Goal: Information Seeking & Learning: Learn about a topic

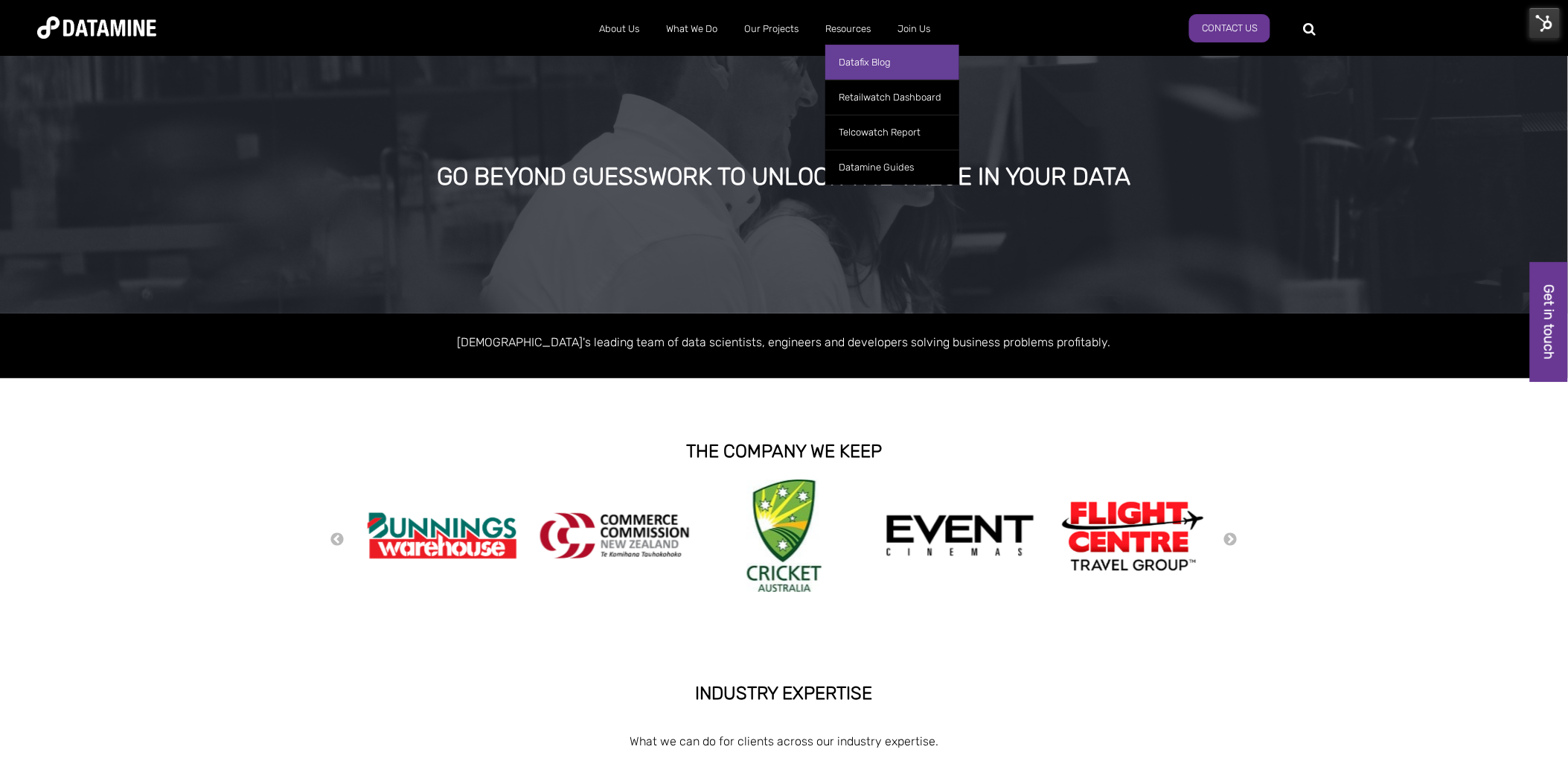
click at [879, 56] on link "Datafix Blog" at bounding box center [892, 62] width 134 height 35
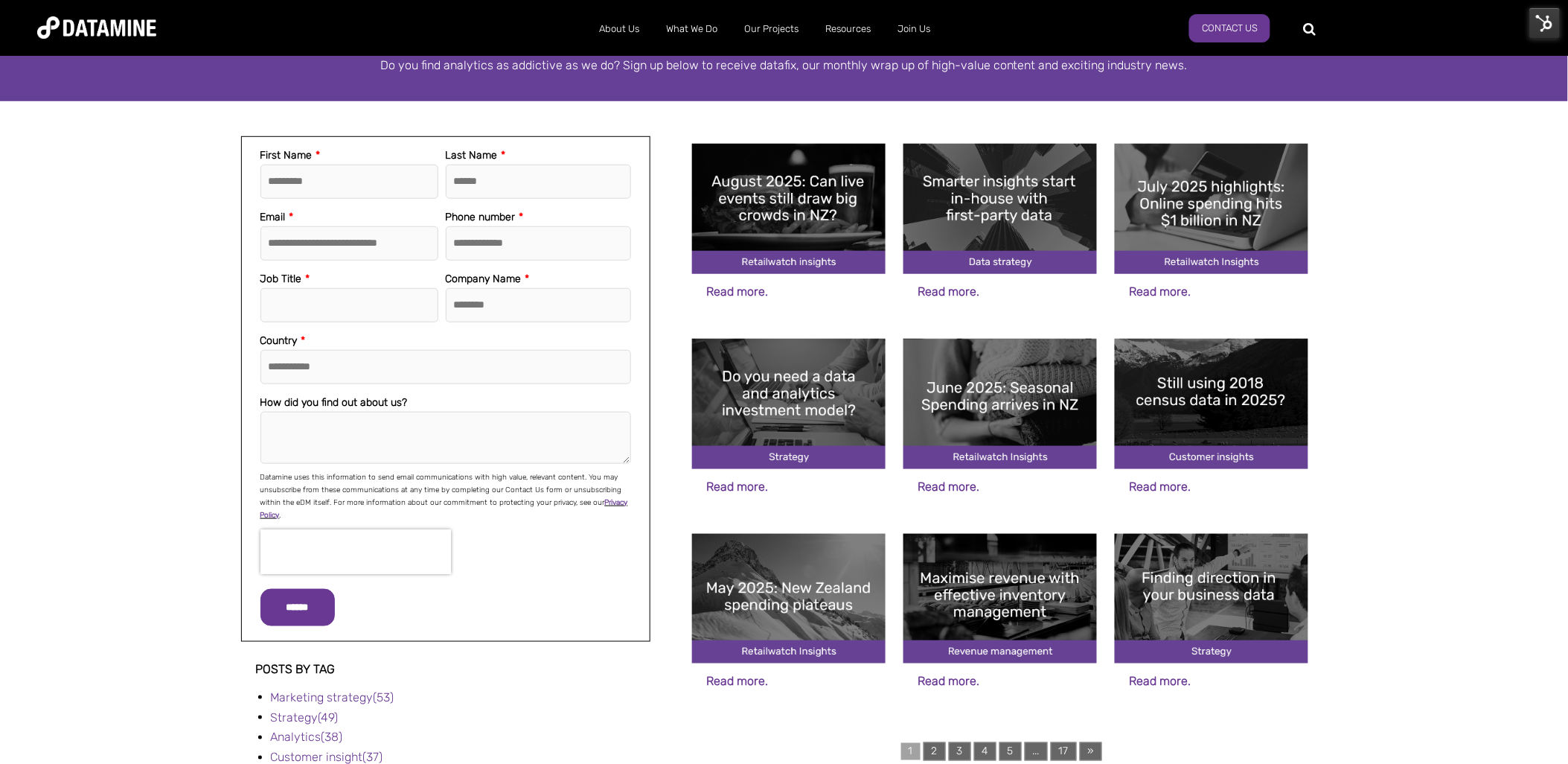
scroll to position [277, 0]
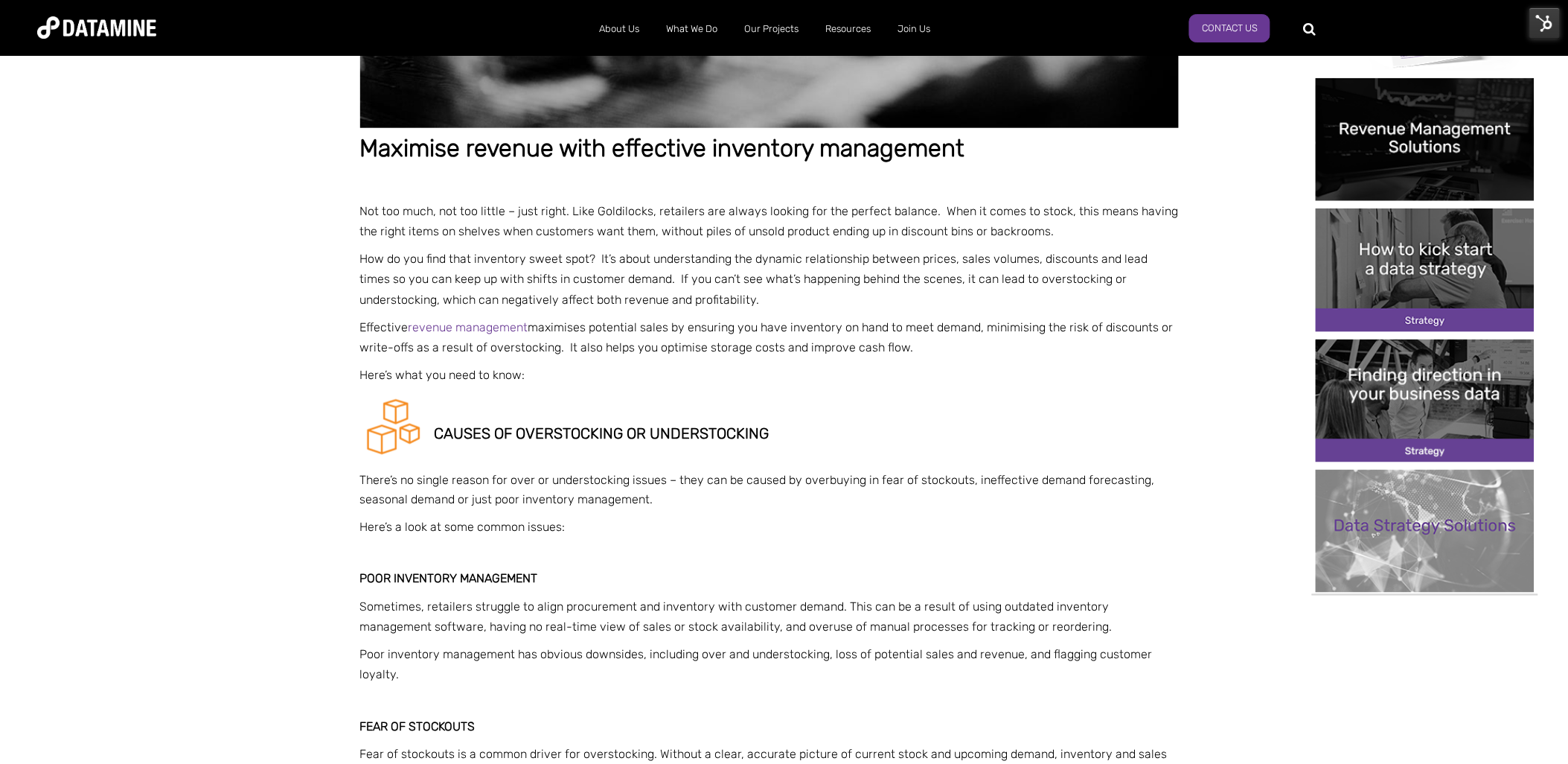
scroll to position [510, 0]
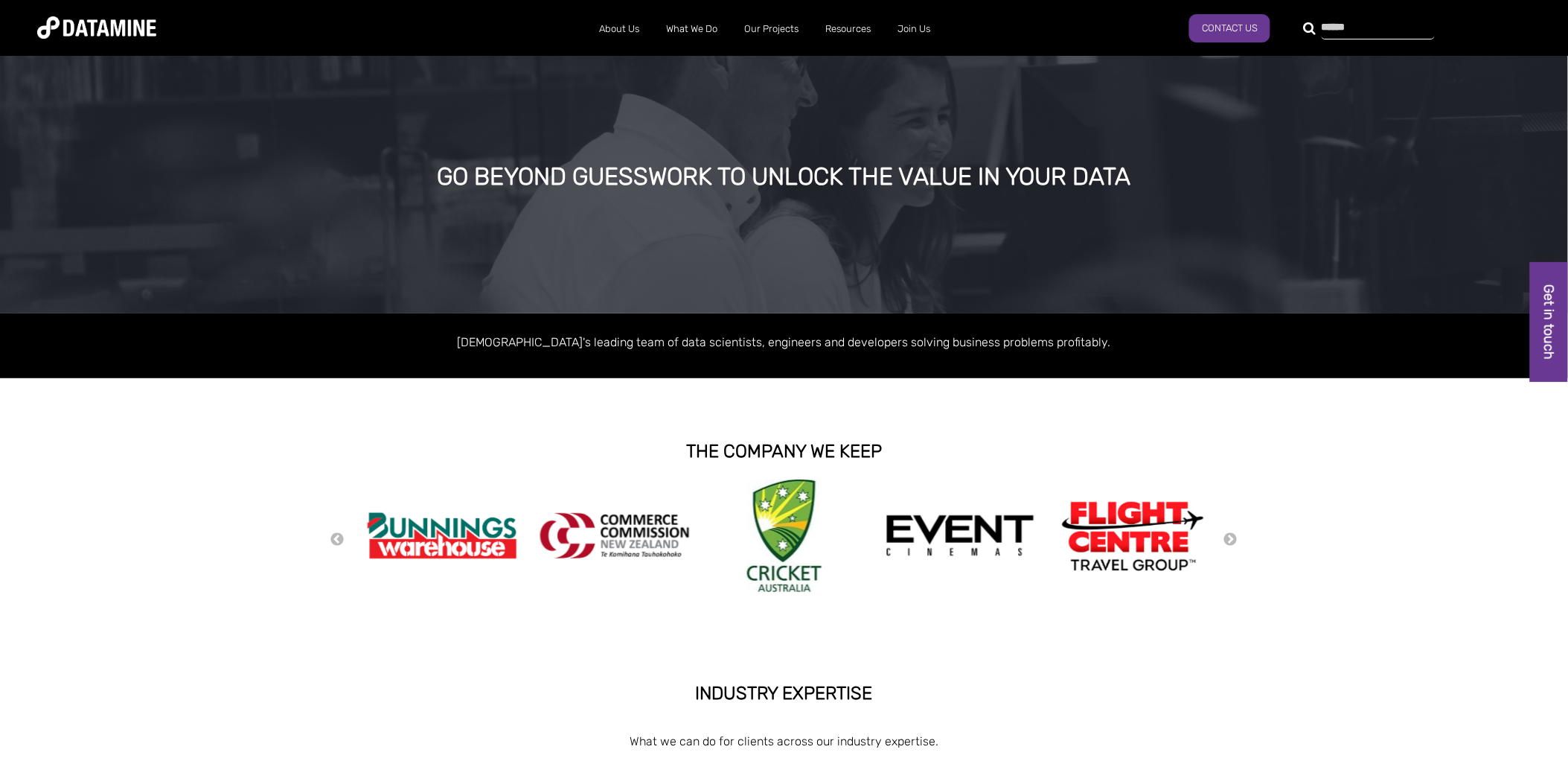
click at [1313, 30] on div at bounding box center [1369, 27] width 113 height 24
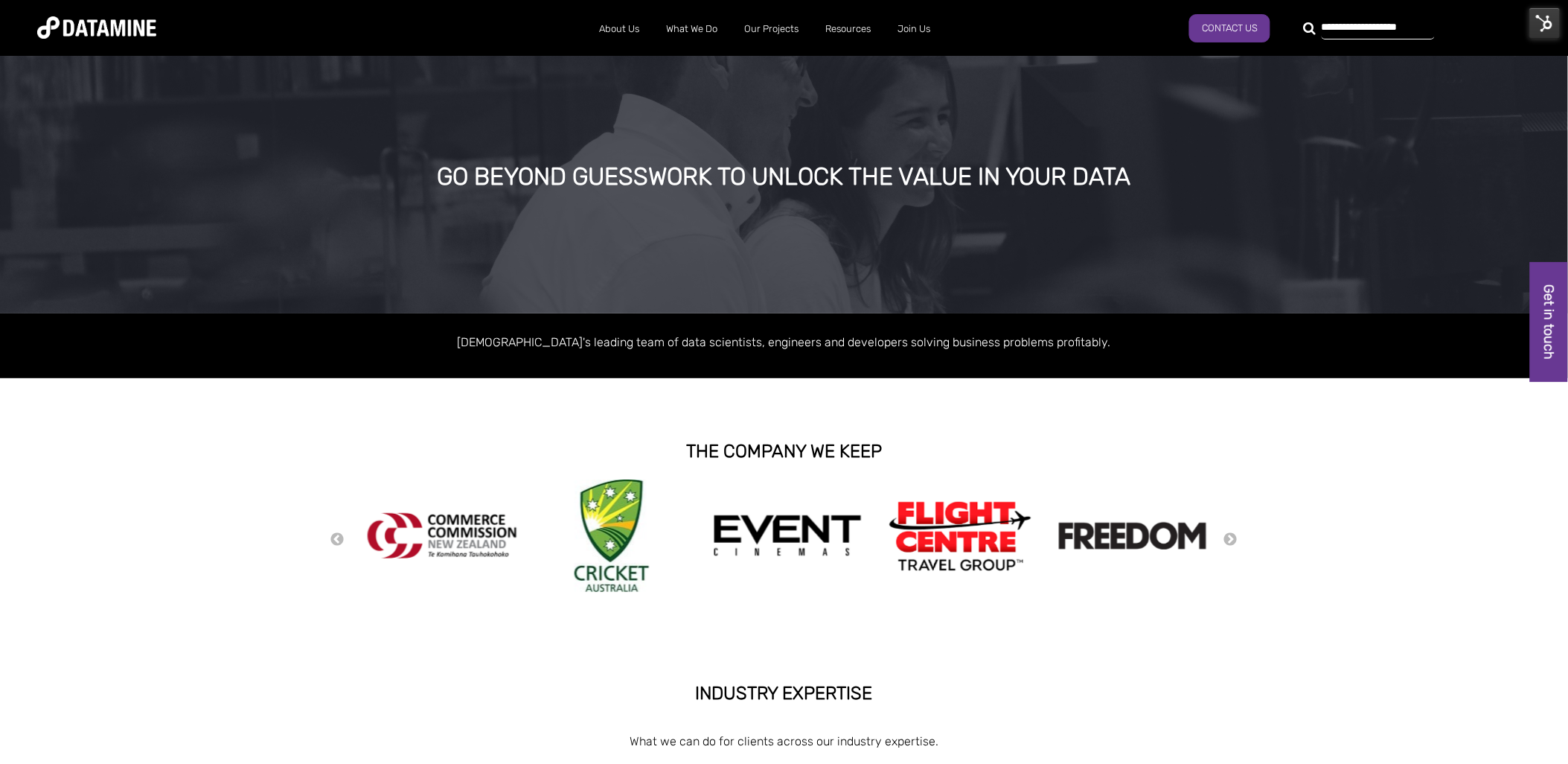
type input "**********"
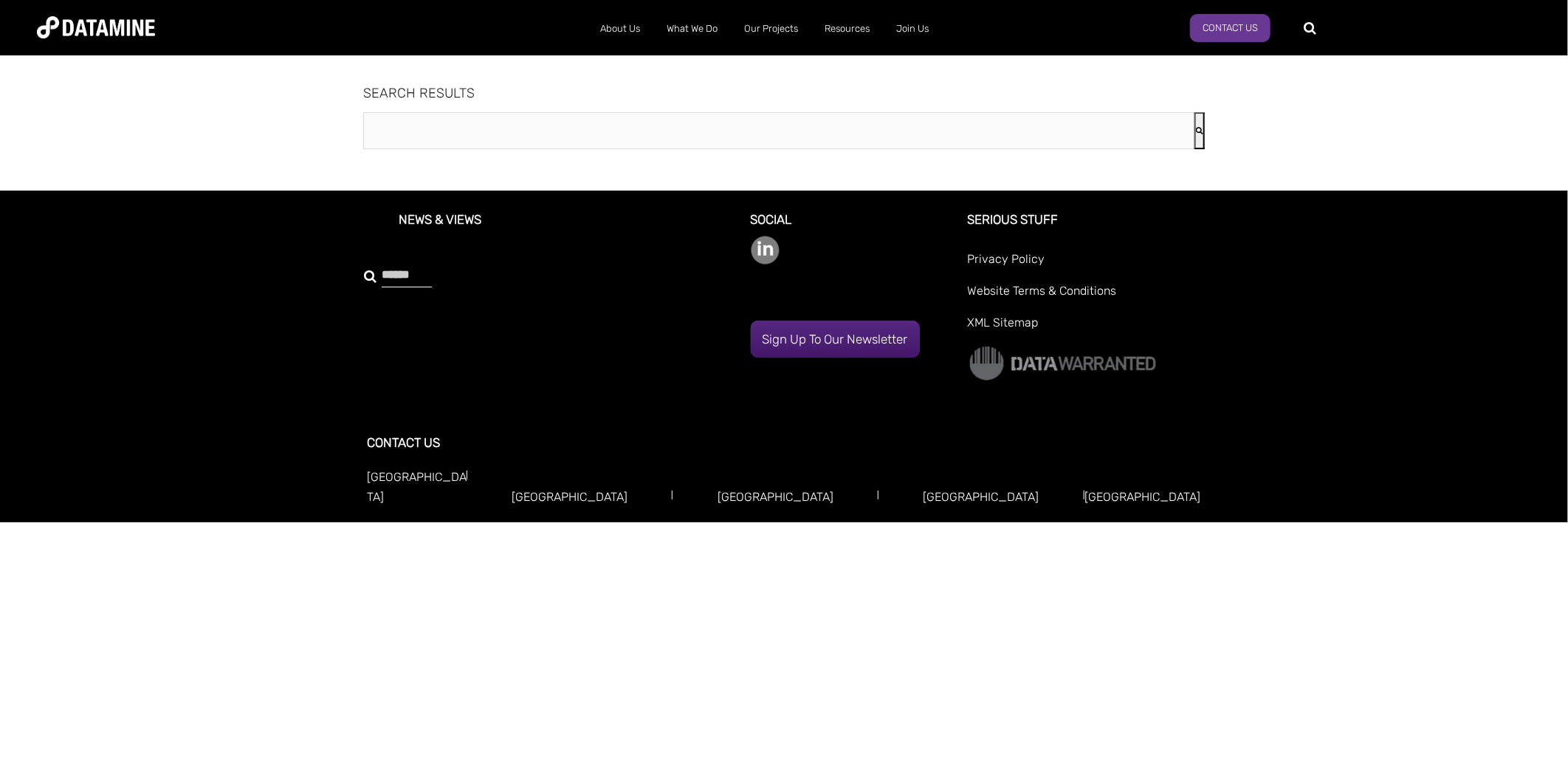
type input "**********"
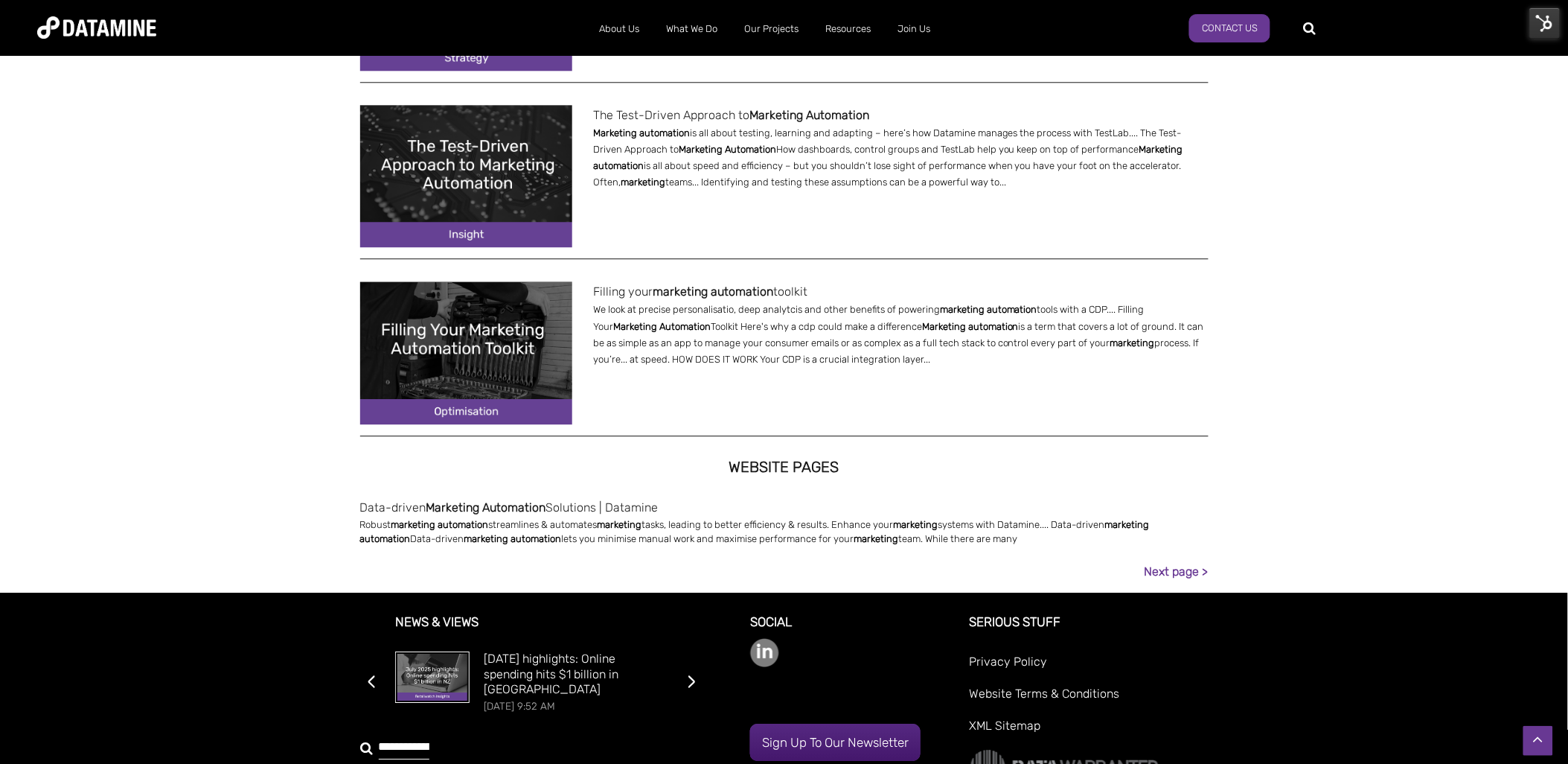
scroll to position [1494, 0]
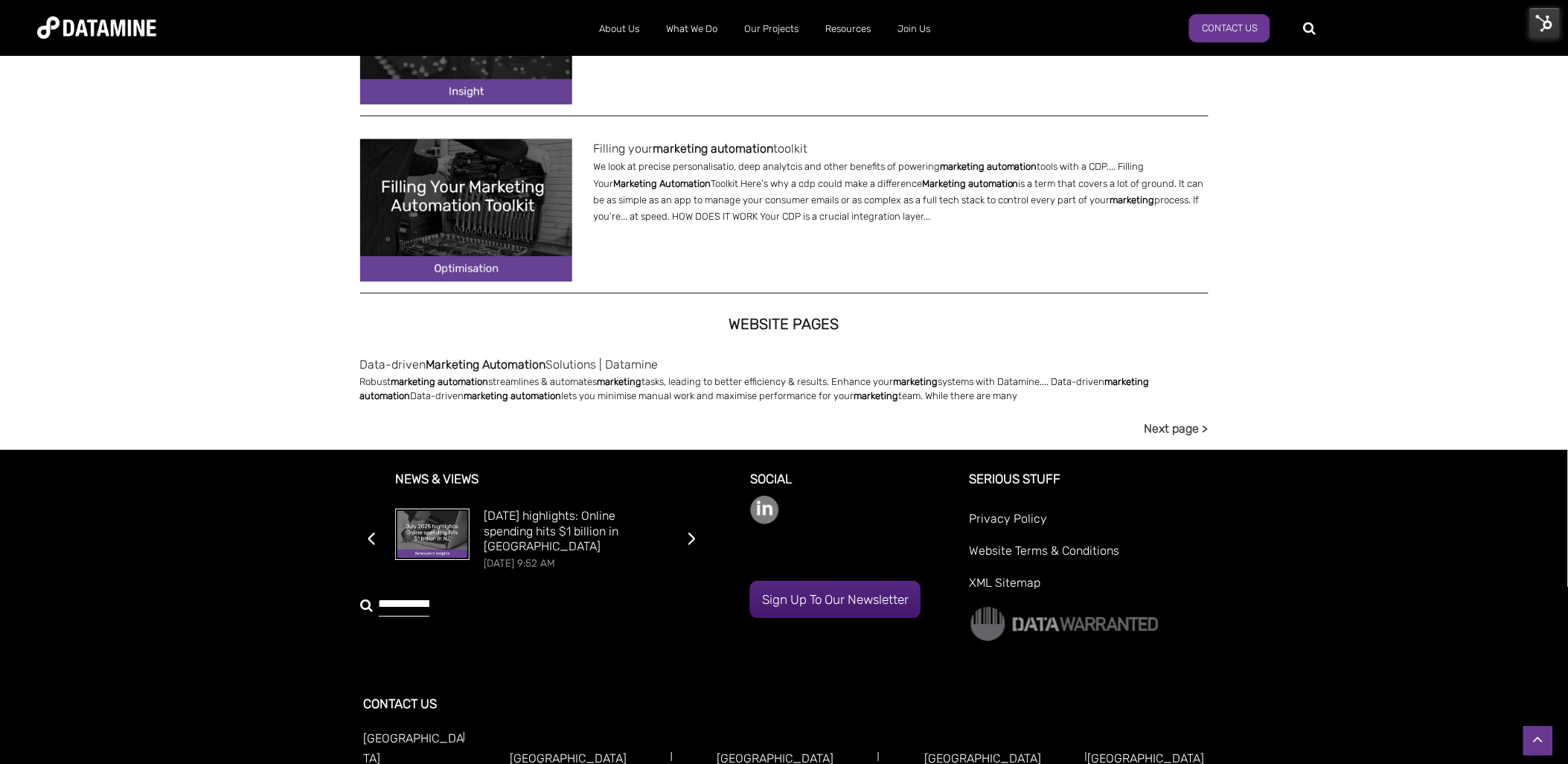
click at [1191, 420] on link "Next page >" at bounding box center [1176, 428] width 64 height 20
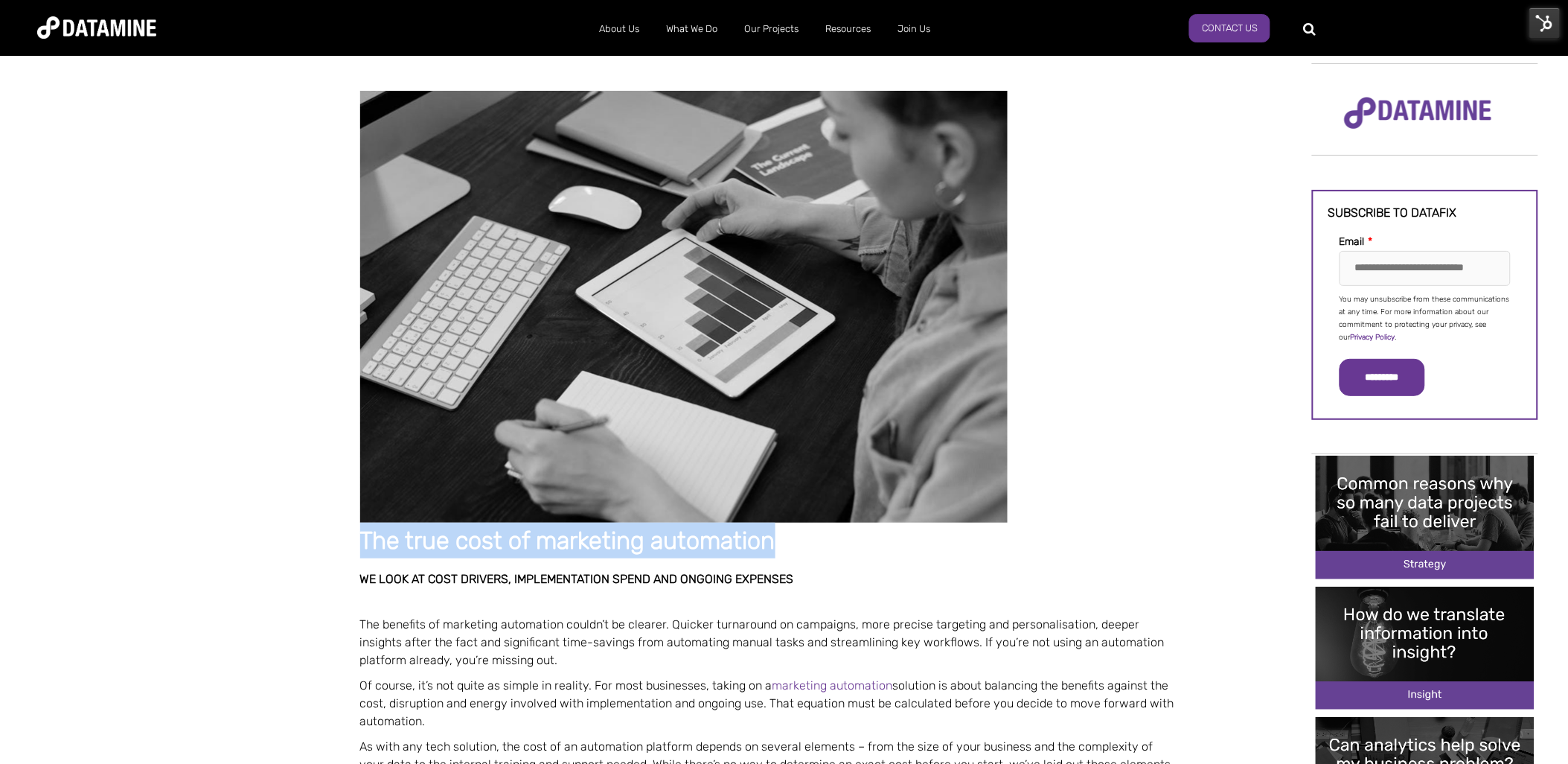
drag, startPoint x: 778, startPoint y: 540, endPoint x: 362, endPoint y: 539, distance: 416.0
click at [362, 539] on h1 "The true cost of marketing automation" at bounding box center [769, 540] width 818 height 36
copy h1 "The true cost of marketing automation"
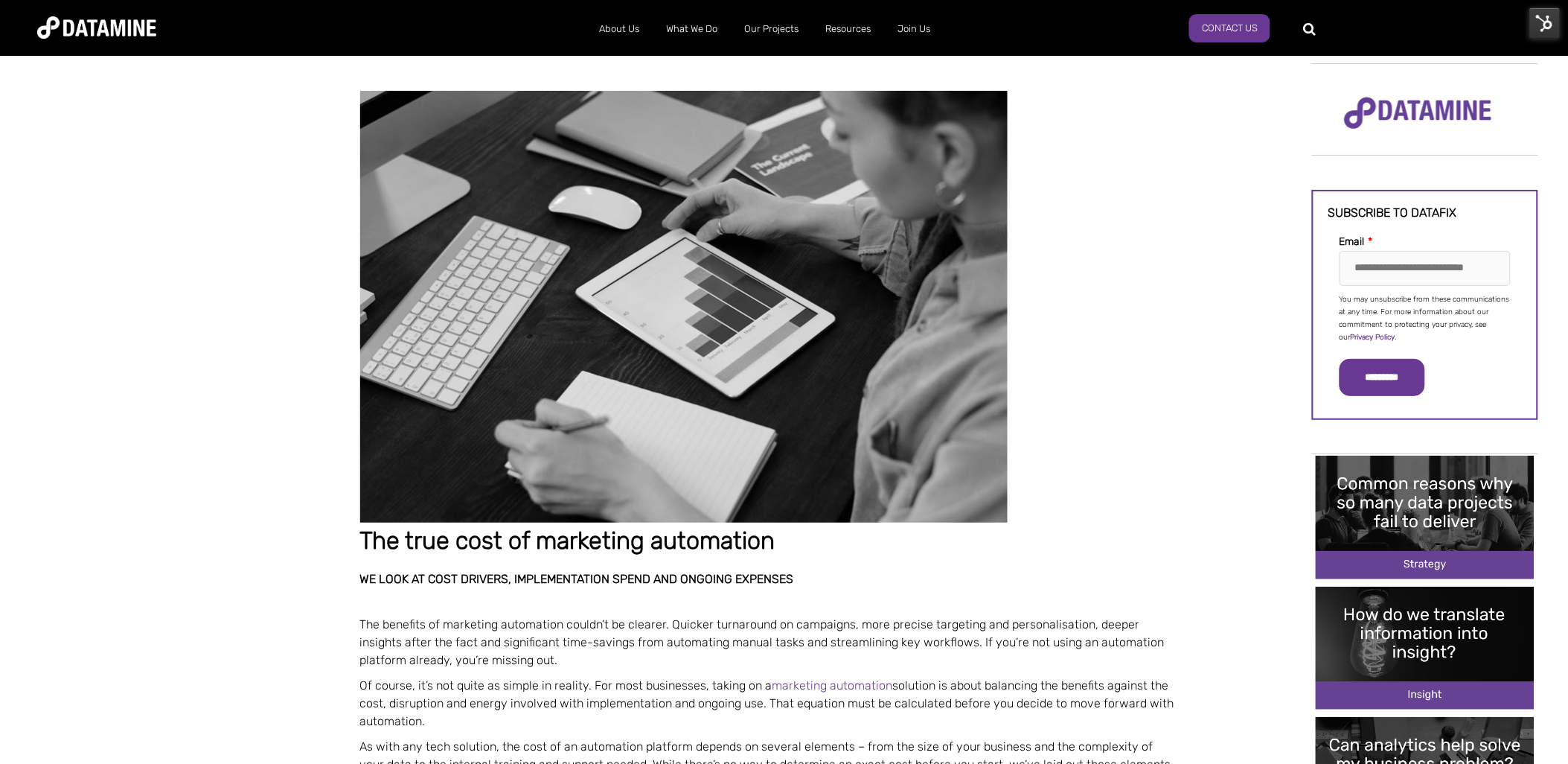
click at [760, 598] on p at bounding box center [769, 598] width 818 height 20
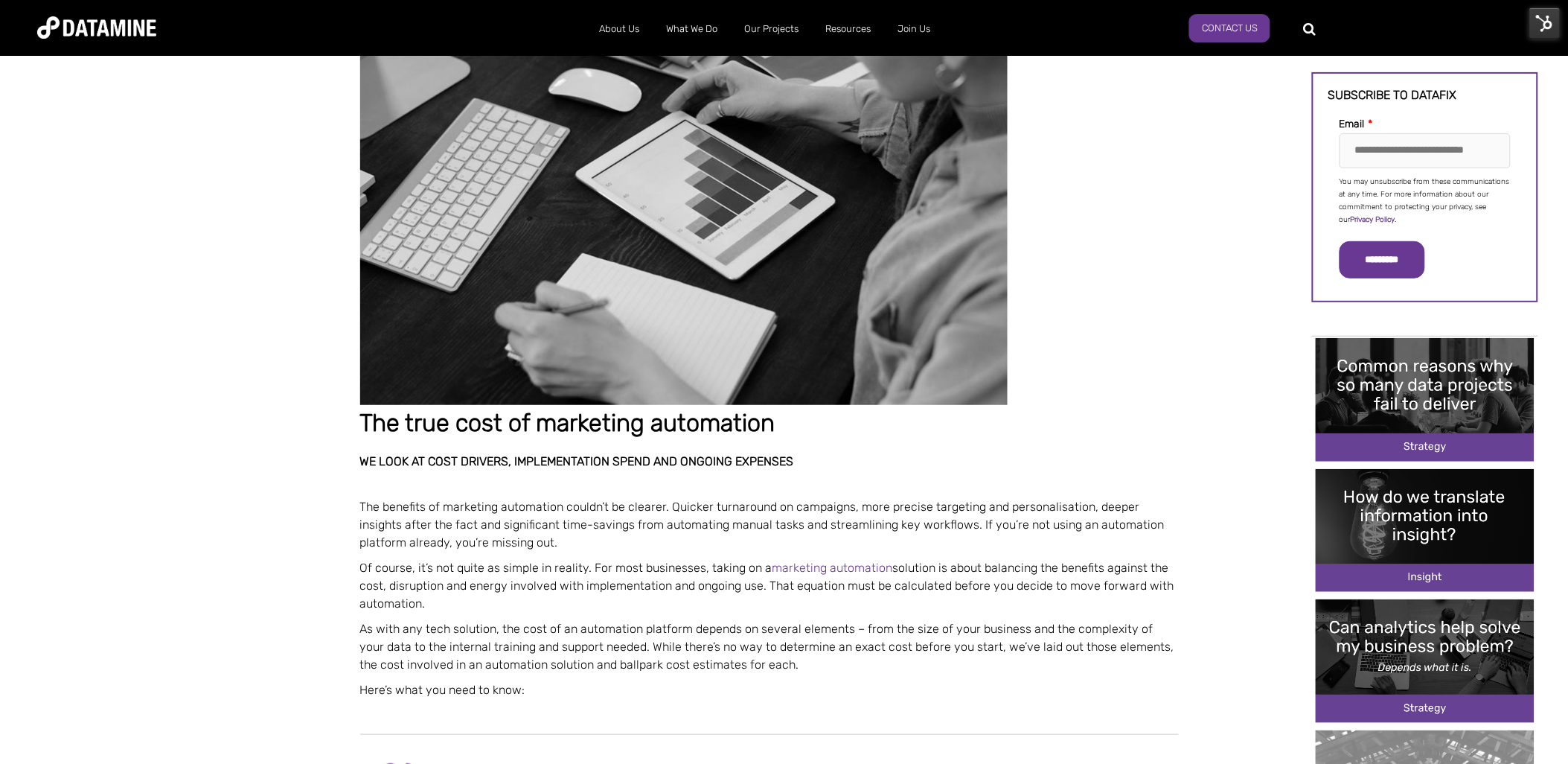
scroll to position [119, 0]
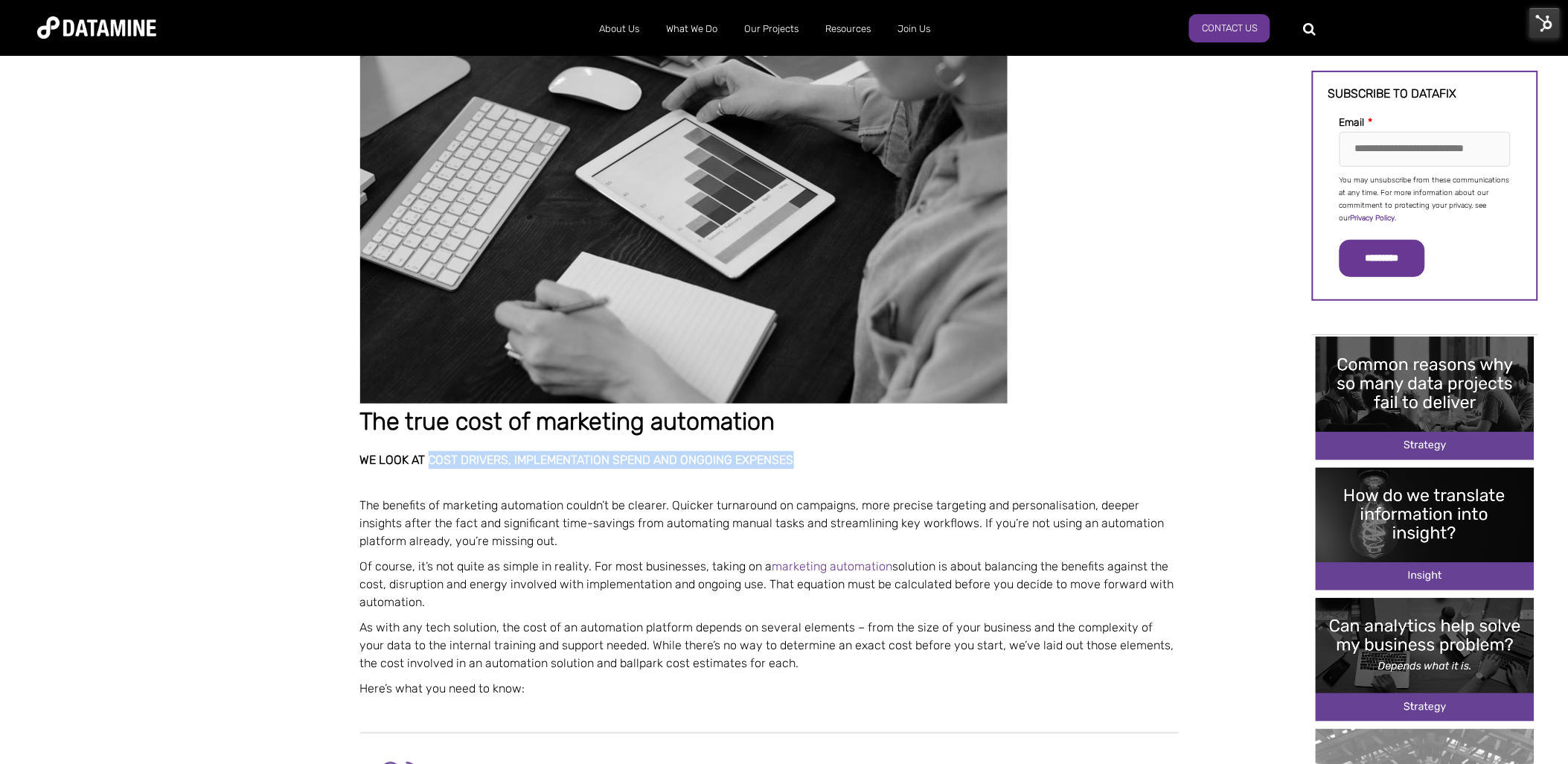
drag, startPoint x: 793, startPoint y: 458, endPoint x: 433, endPoint y: 452, distance: 360.0
click at [433, 452] on h2 "we look at cost drivers, implementation spend and ongoing expenses" at bounding box center [769, 460] width 818 height 18
click at [717, 466] on h2 "we look at cost drivers, implementation spend and ongoing expenses" at bounding box center [769, 460] width 818 height 18
drag, startPoint x: 793, startPoint y: 458, endPoint x: 430, endPoint y: 452, distance: 363.0
click at [430, 452] on h2 "we look at cost drivers, implementation spend and ongoing expenses" at bounding box center [769, 460] width 818 height 18
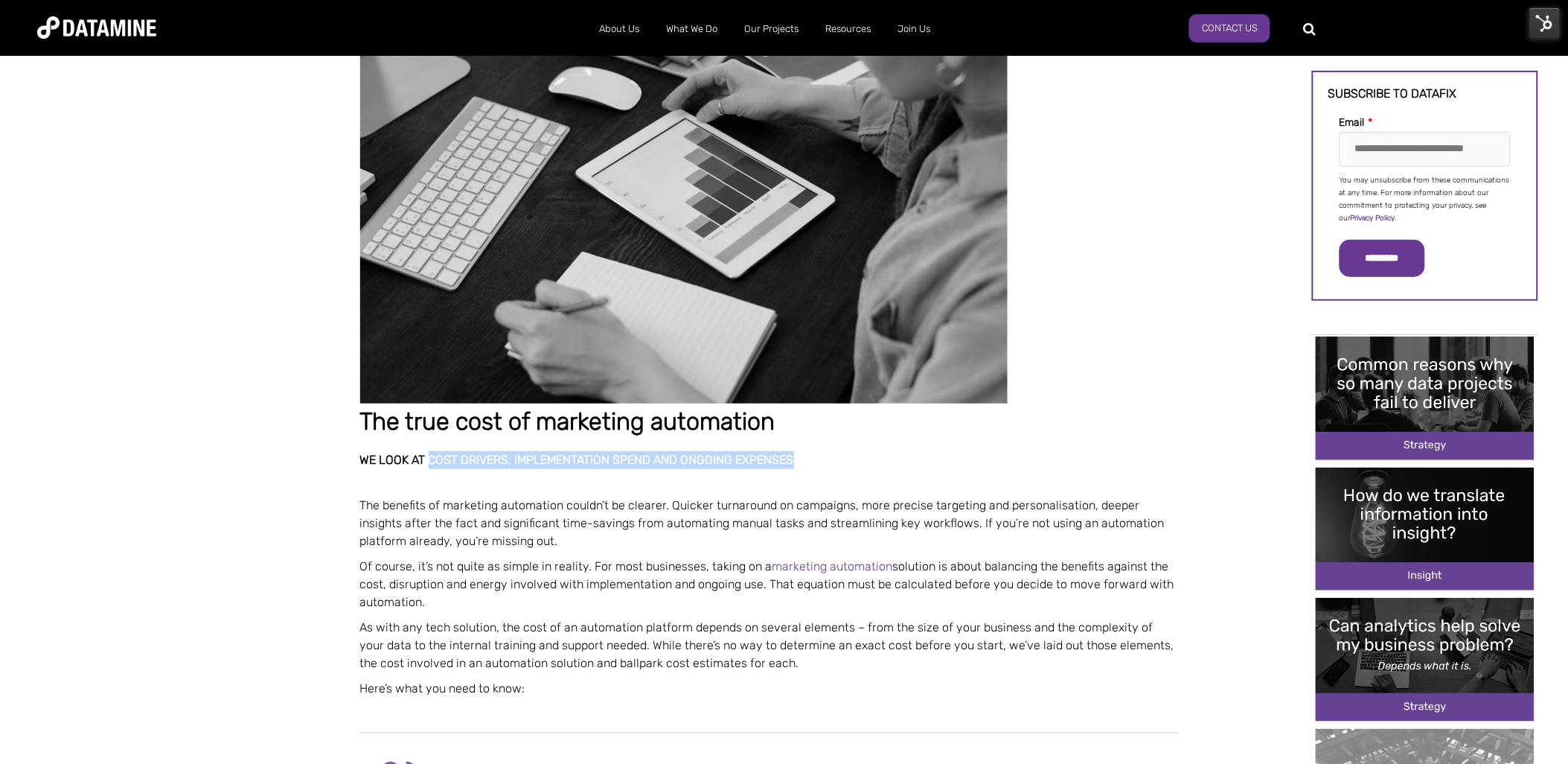
copy h2 "cost drivers, implementation spend and ongoing expenses"
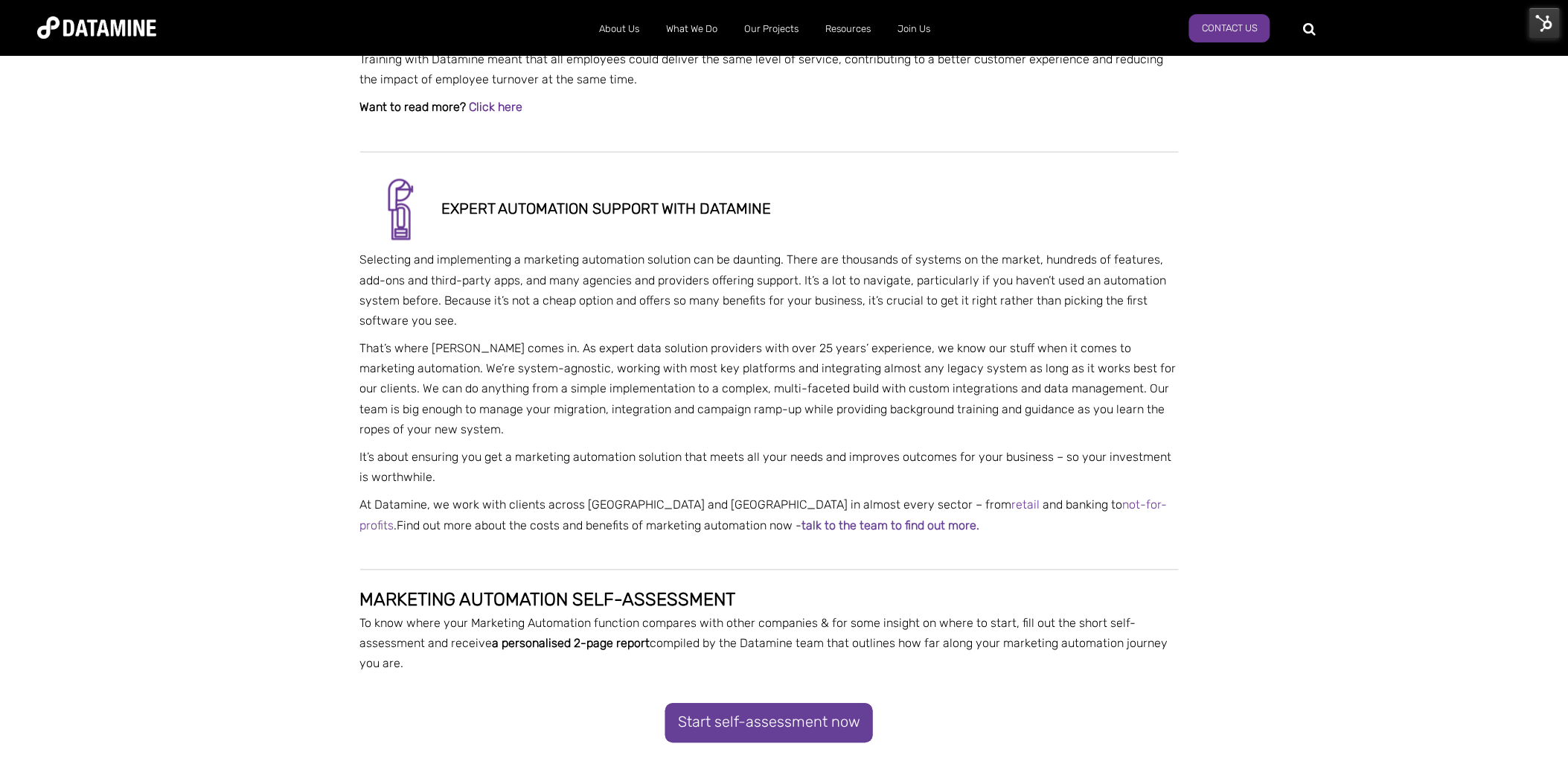
scroll to position [2776, 0]
click at [1540, 32] on img at bounding box center [1545, 23] width 31 height 31
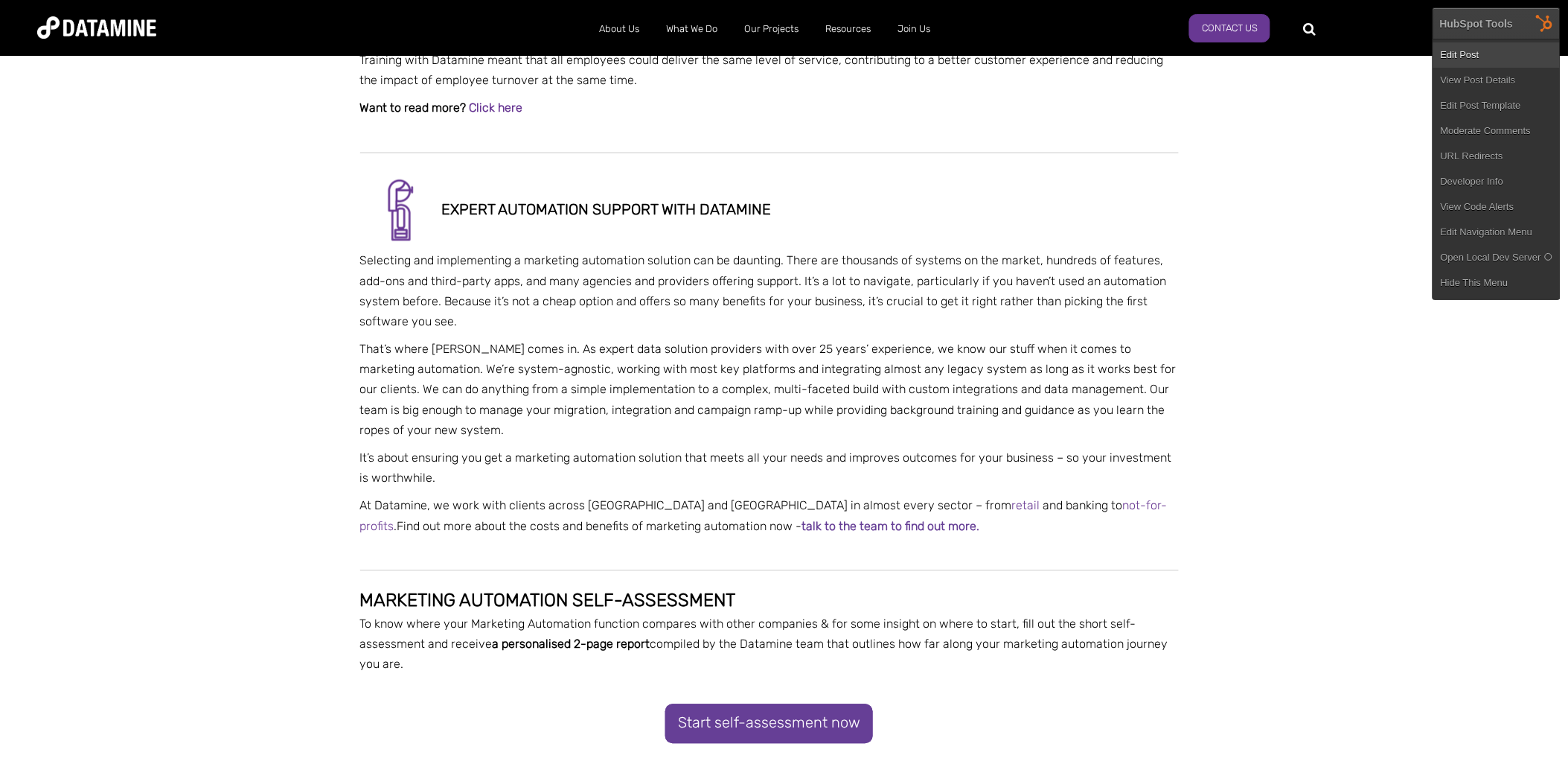
click at [1471, 56] on link "Edit Post" at bounding box center [1495, 55] width 126 height 26
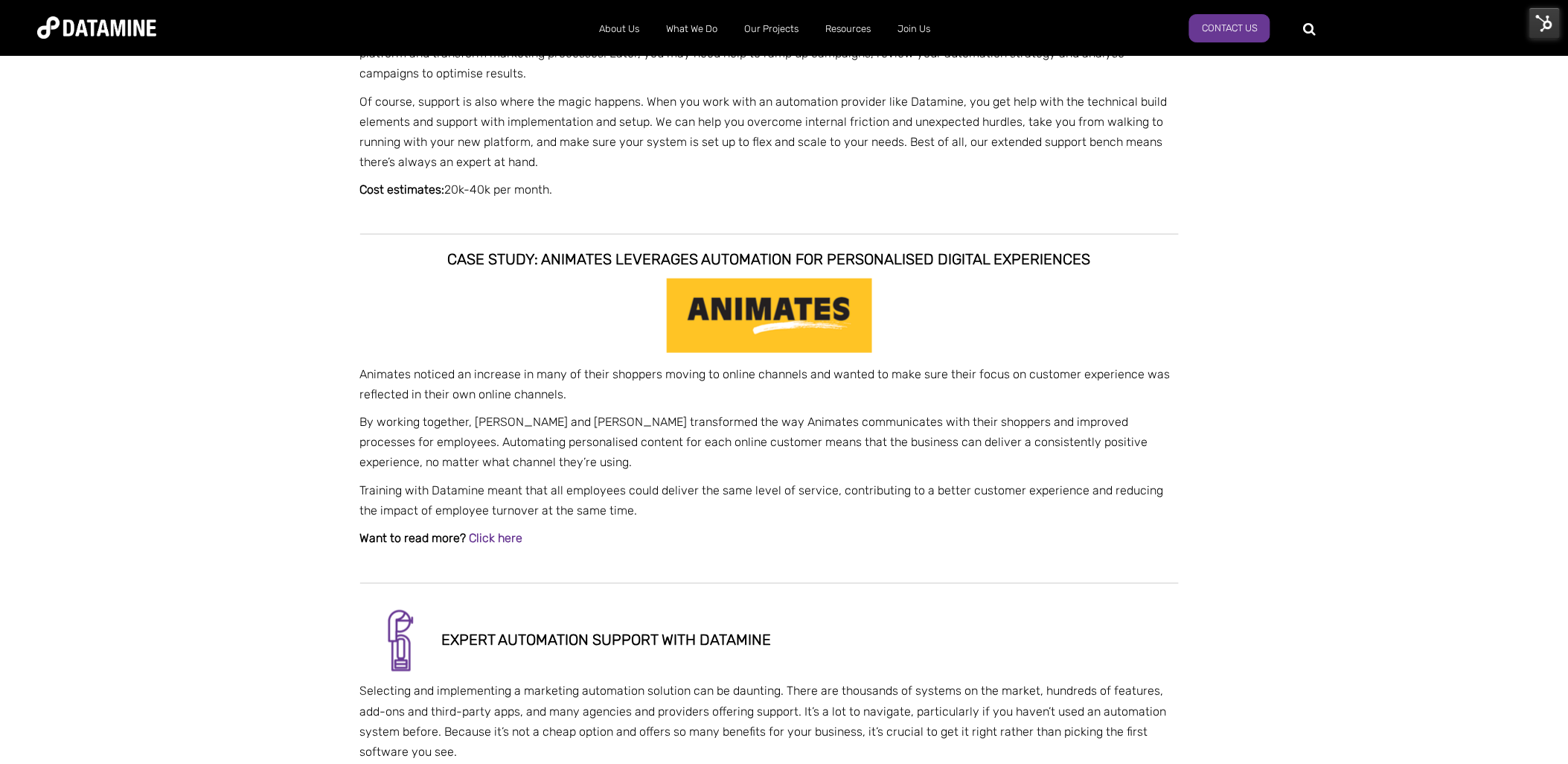
scroll to position [2345, 0]
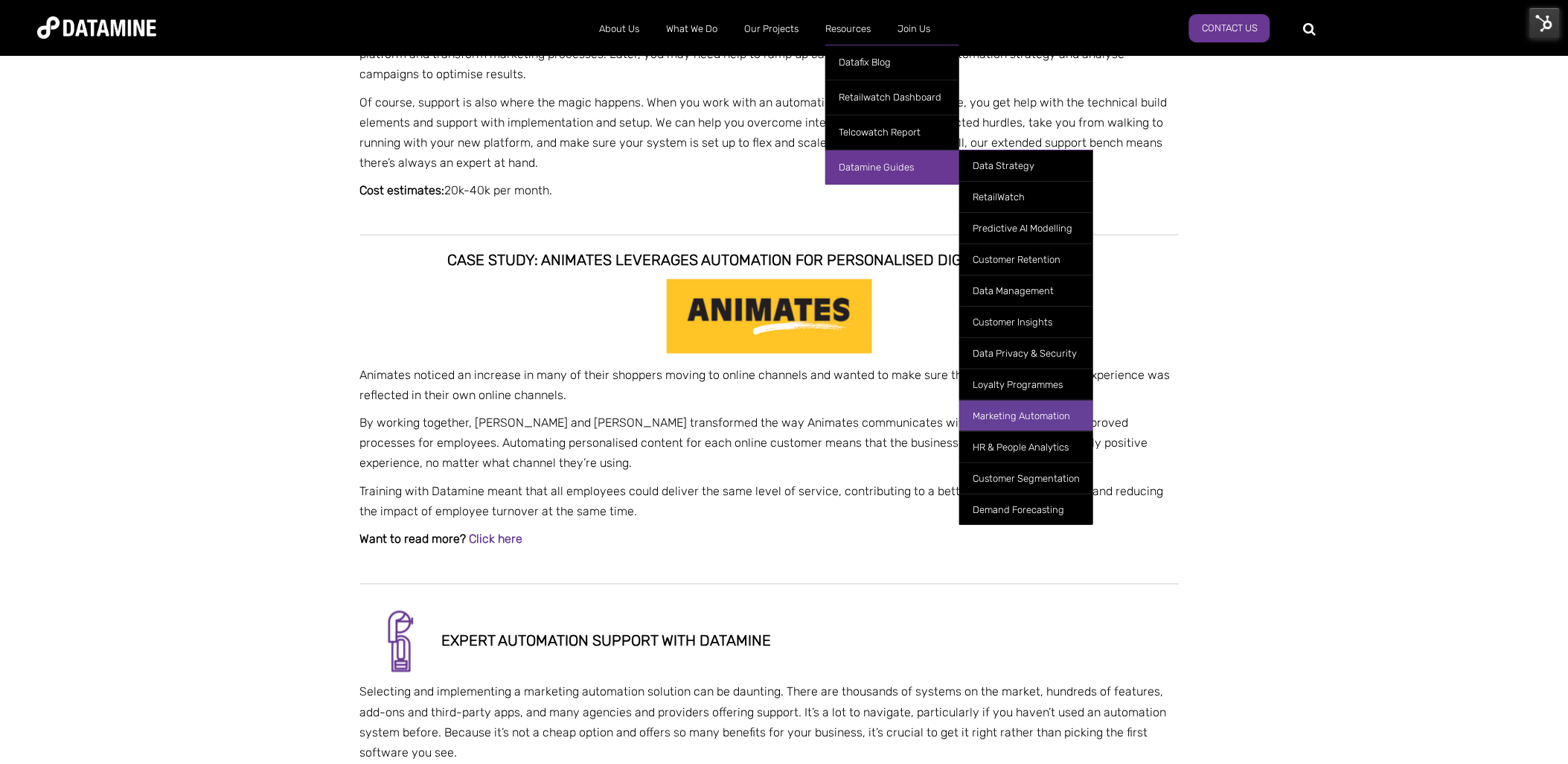
click at [1037, 421] on link "Marketing Automation" at bounding box center [1026, 415] width 134 height 31
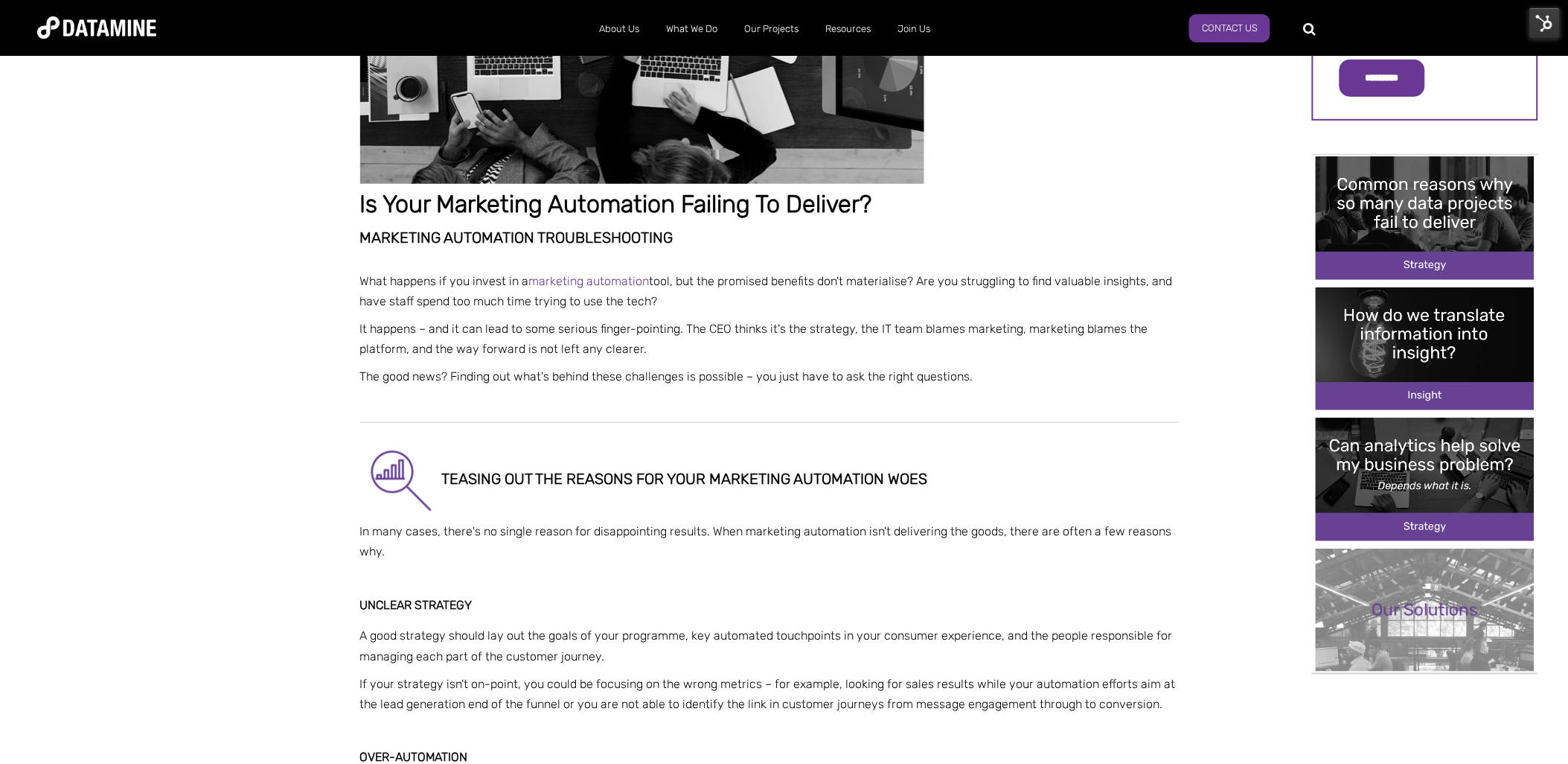
scroll to position [298, 0]
drag, startPoint x: 680, startPoint y: 235, endPoint x: 346, endPoint y: 239, distance: 334.0
copy h2 "Marketing Automation Troubleshooting"
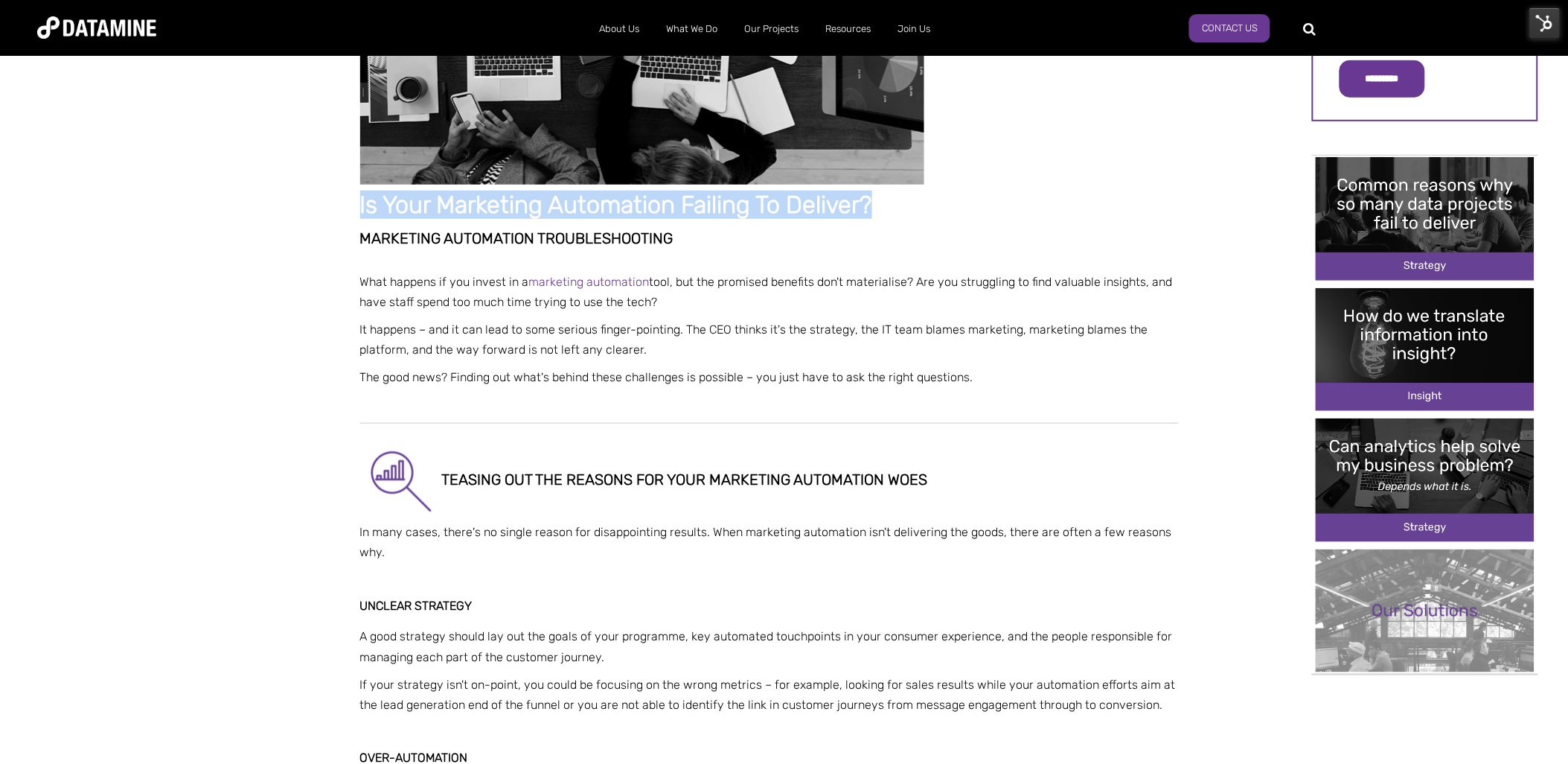
drag, startPoint x: 883, startPoint y: 203, endPoint x: 353, endPoint y: 193, distance: 530.1
copy h1 "Is Your Marketing Automation Failing To Deliver?"
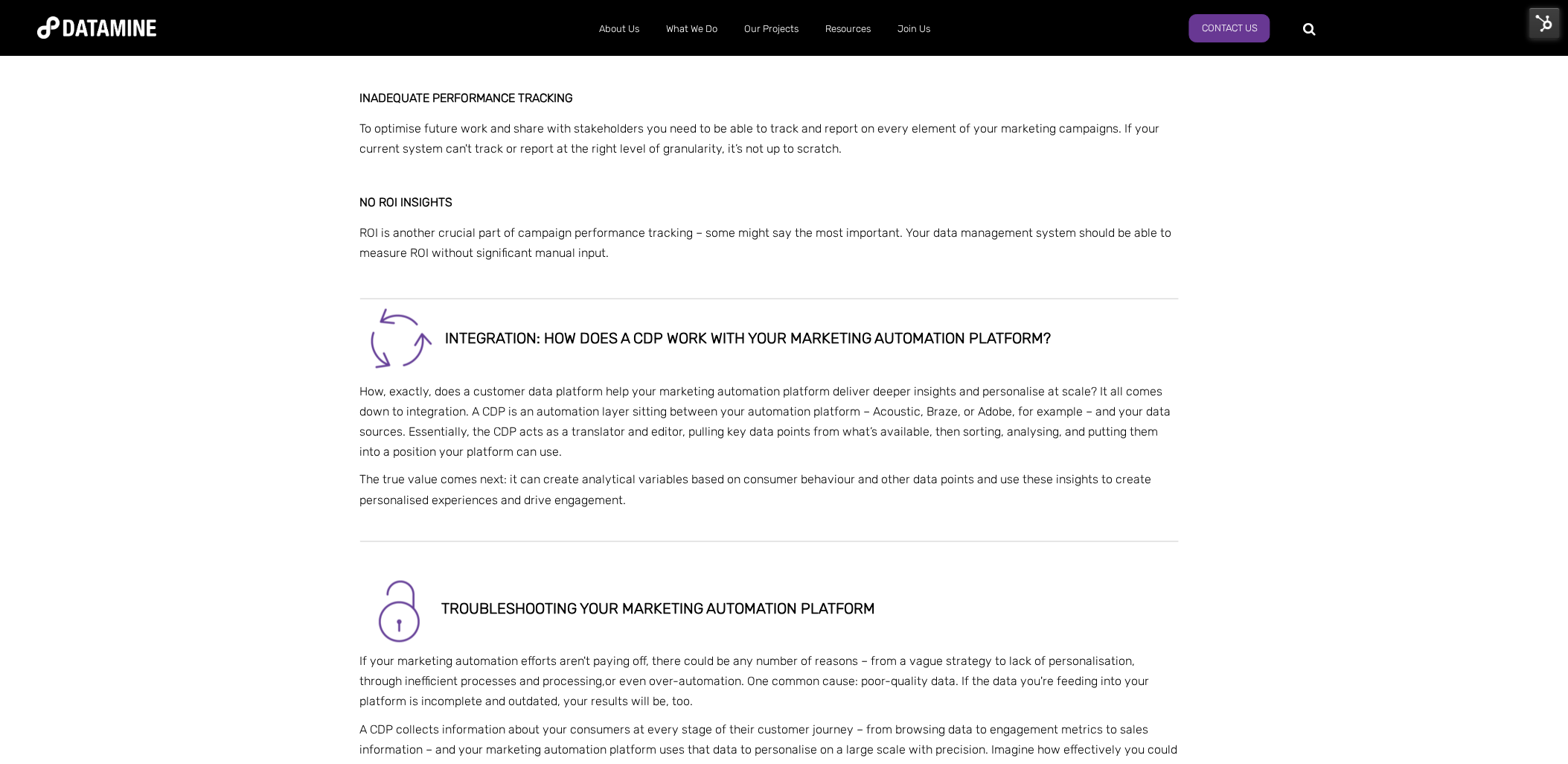
scroll to position [2513, 0]
drag, startPoint x: 645, startPoint y: 657, endPoint x: 348, endPoint y: 657, distance: 297.0
copy p "If your marketing automation efforts aren't paying off,"
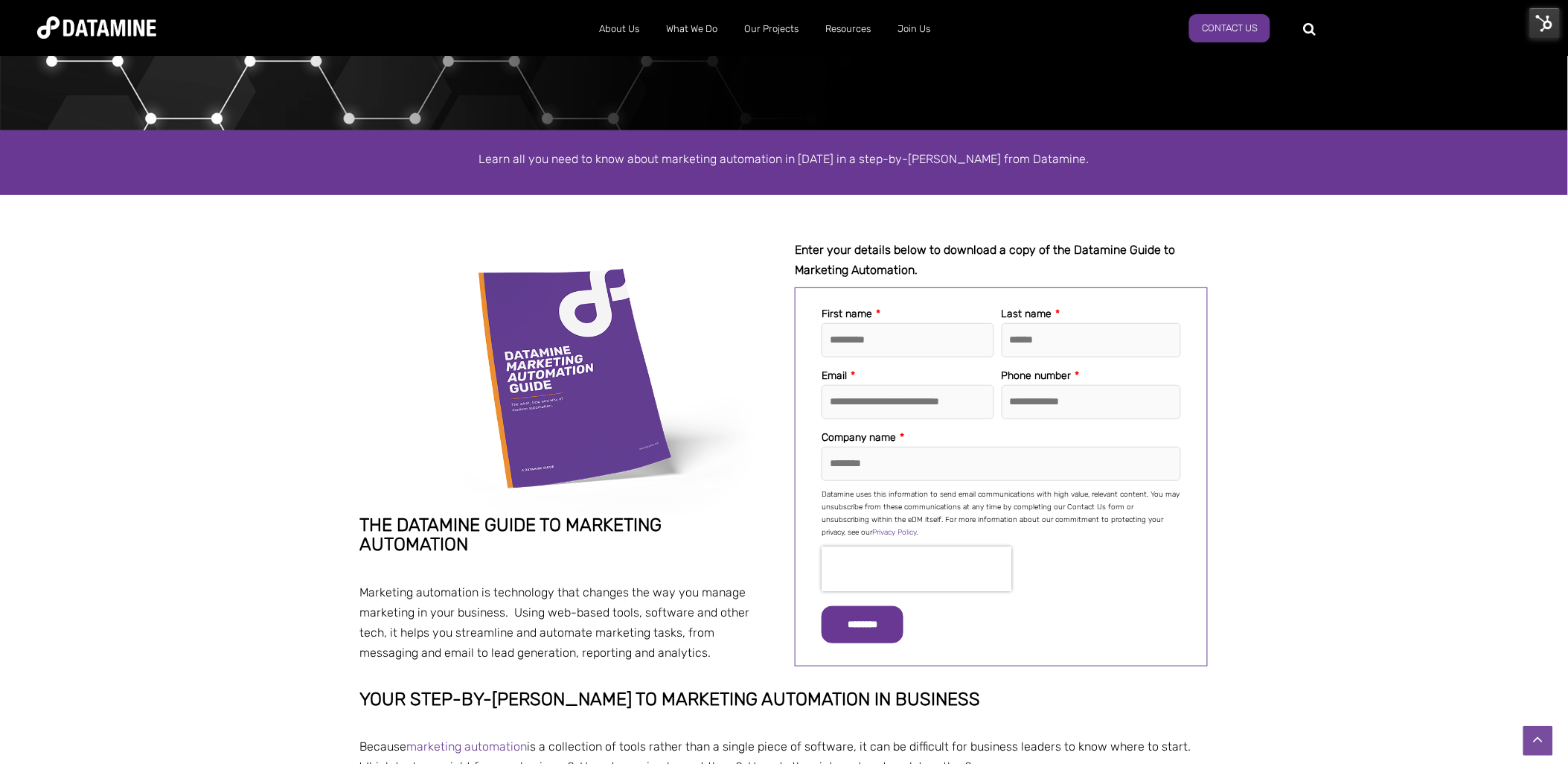
scroll to position [89, 0]
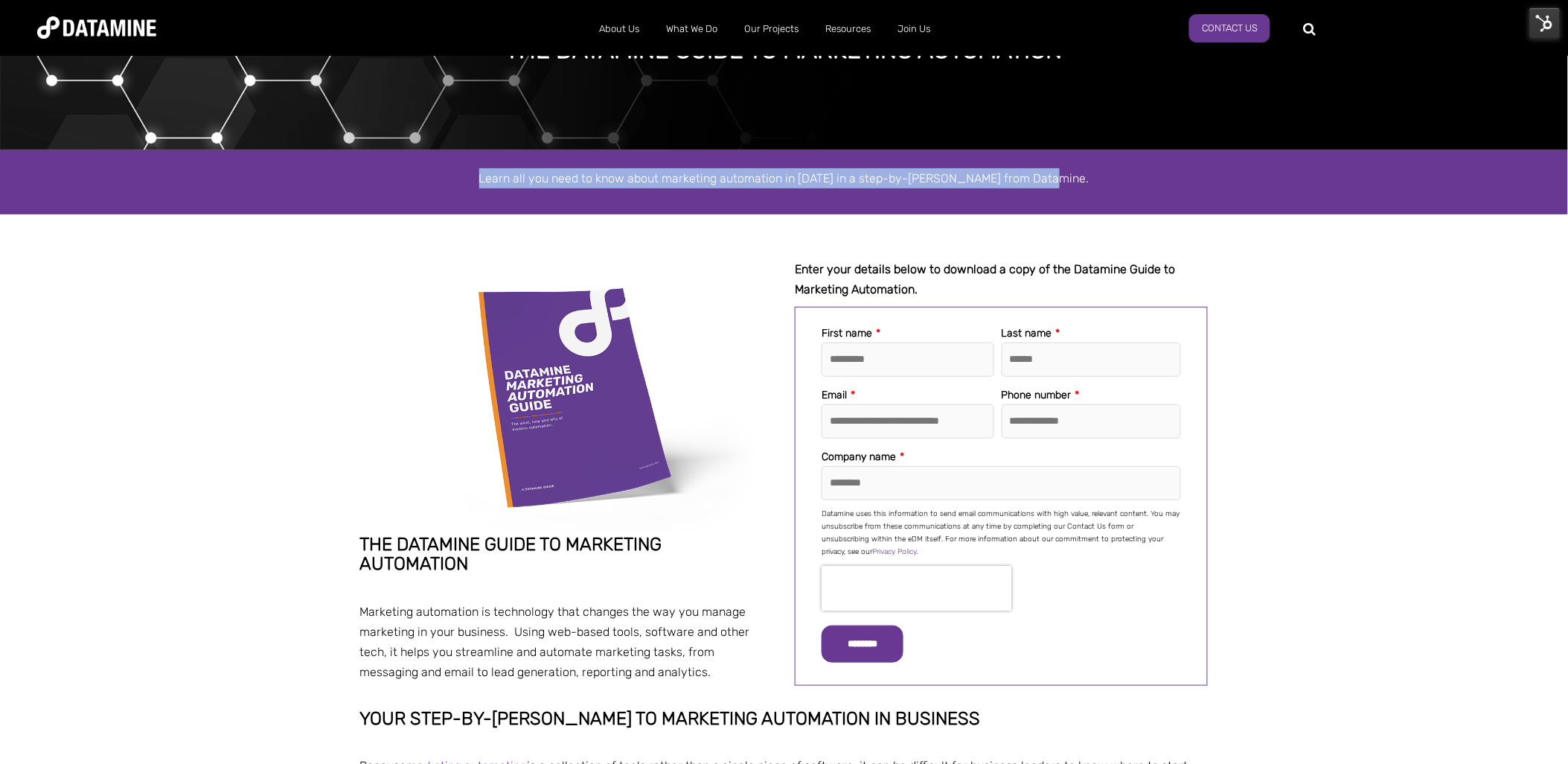
drag, startPoint x: 1064, startPoint y: 177, endPoint x: 489, endPoint y: 173, distance: 575.0
click at [489, 173] on p "Learn all you need to know about marketing automation in 2025 in a step-by-step…" at bounding box center [784, 178] width 848 height 20
copy span "Learn all you need to know about marketing automation in 2025 in a step-by-step…"
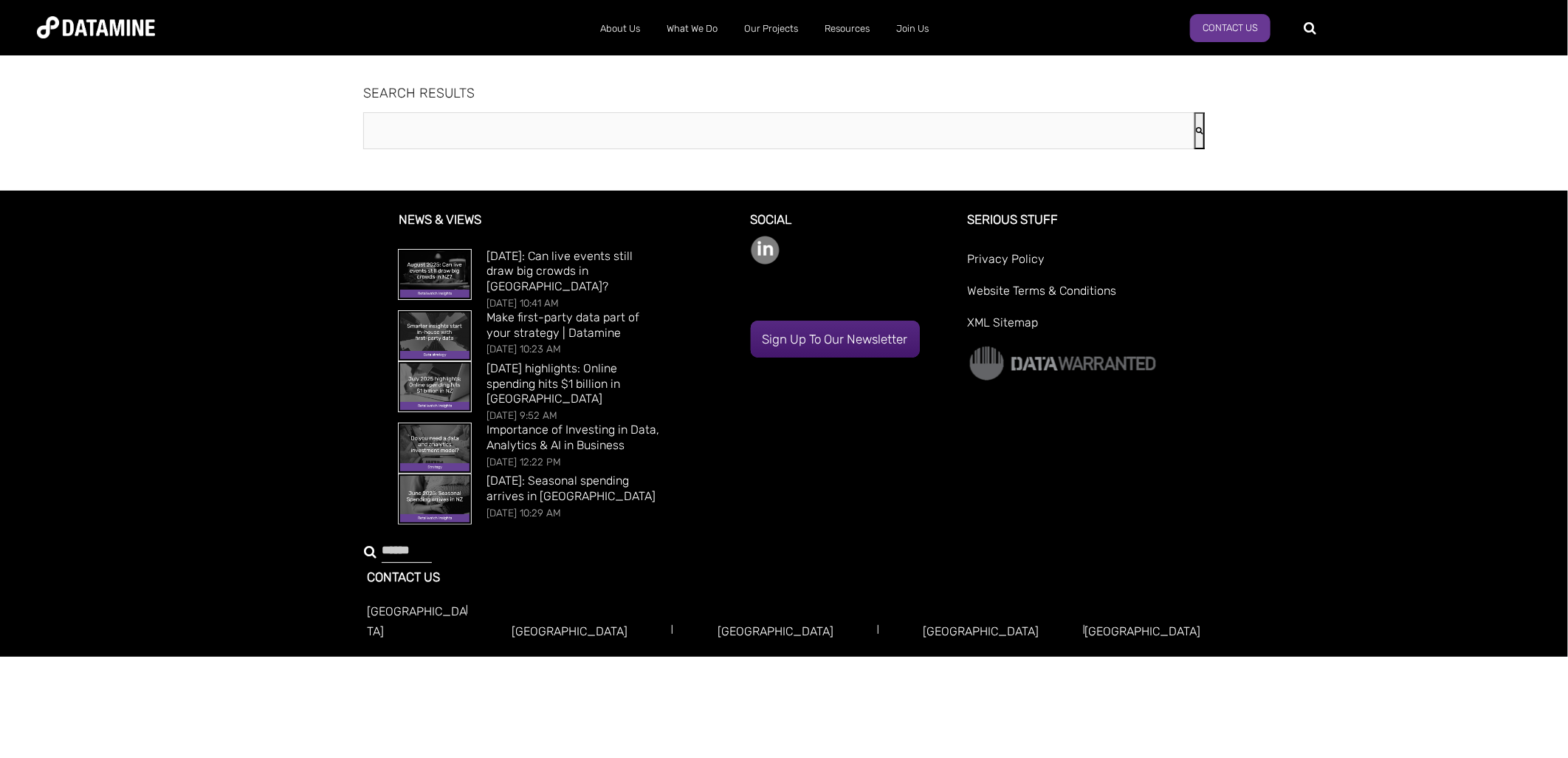
type input "**********"
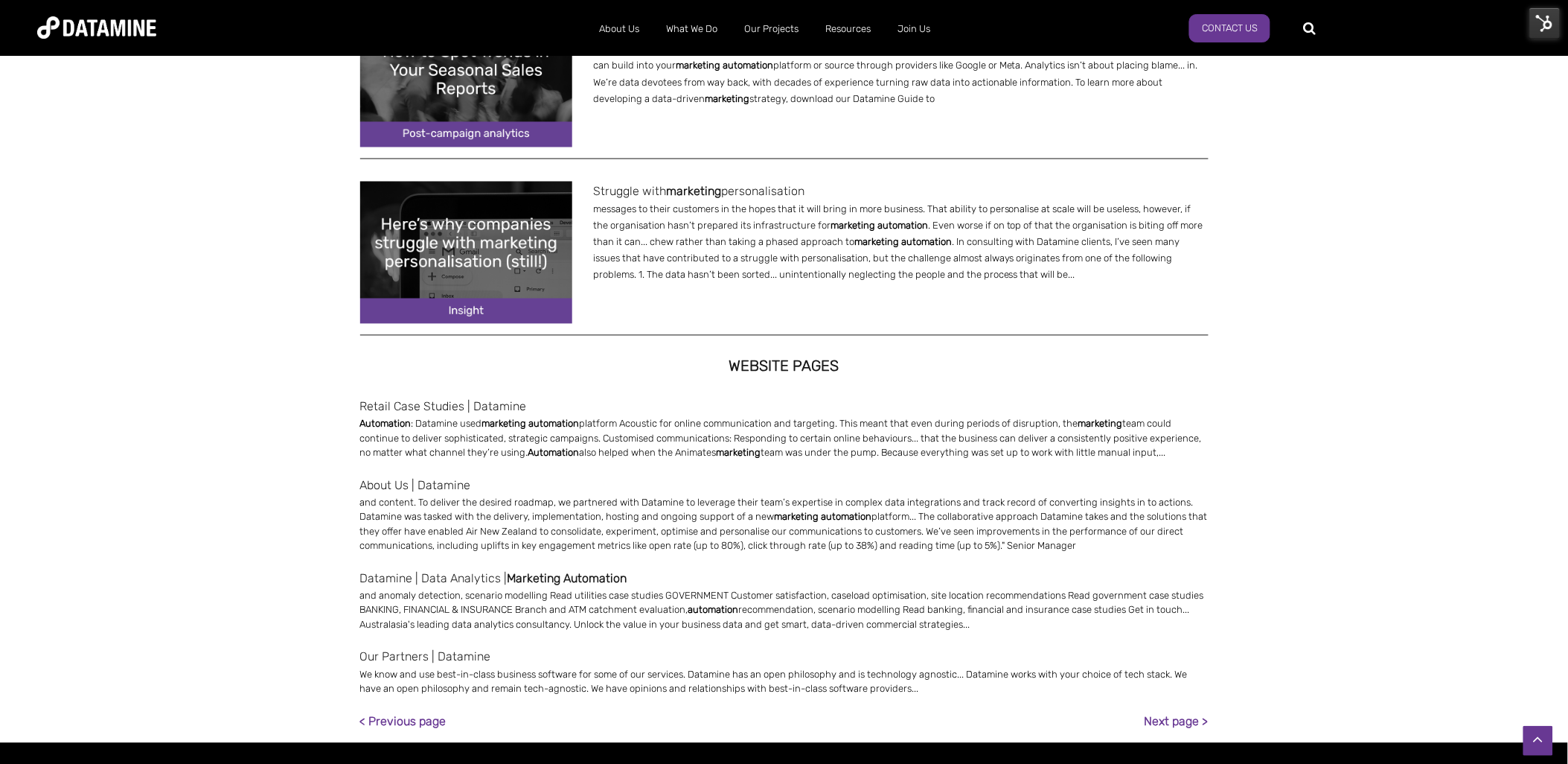
scroll to position [940, 0]
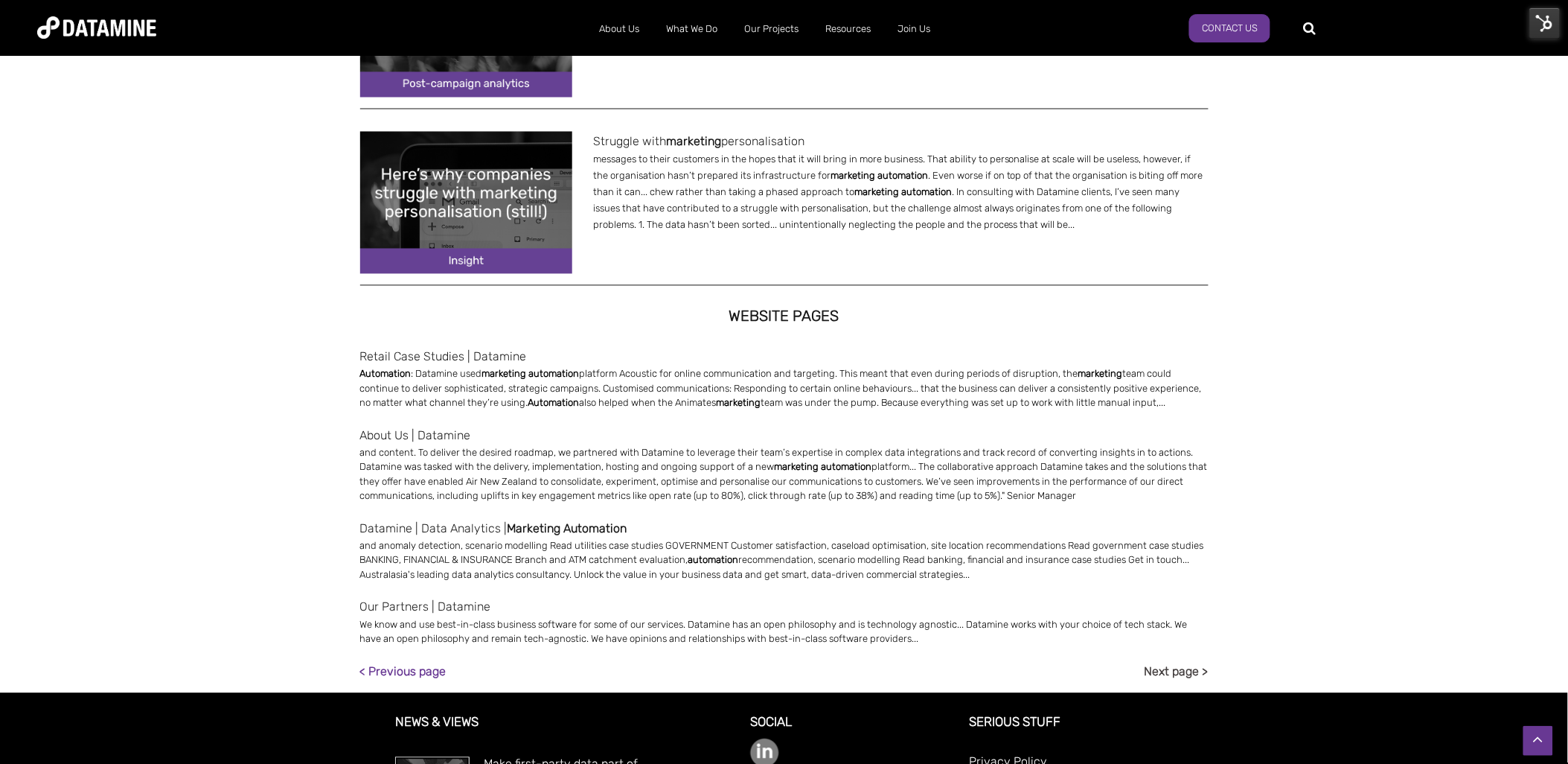
click at [1182, 676] on link "Next page >" at bounding box center [1176, 671] width 64 height 20
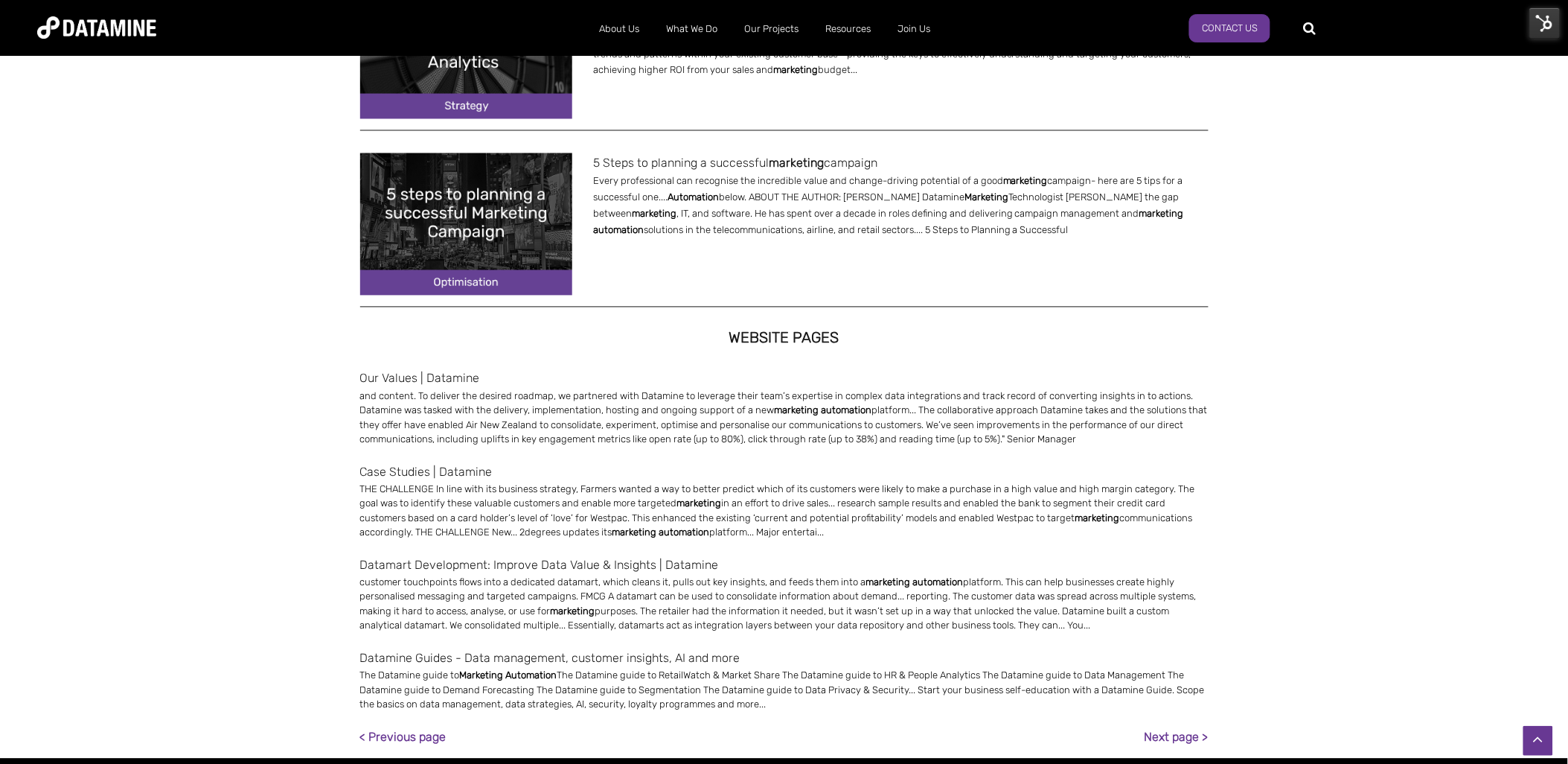
scroll to position [1015, 0]
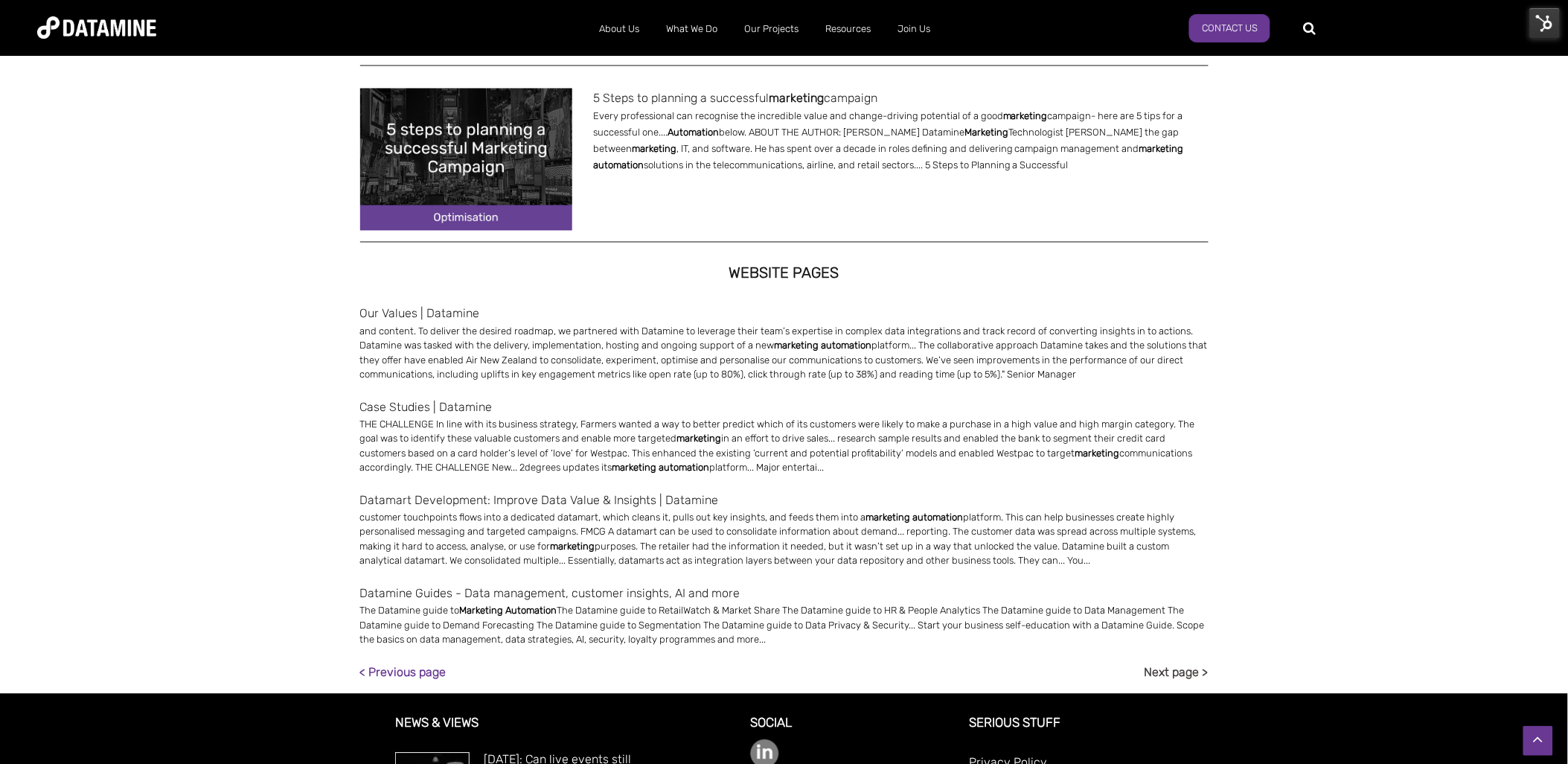
click at [1158, 668] on link "Next page >" at bounding box center [1176, 671] width 64 height 20
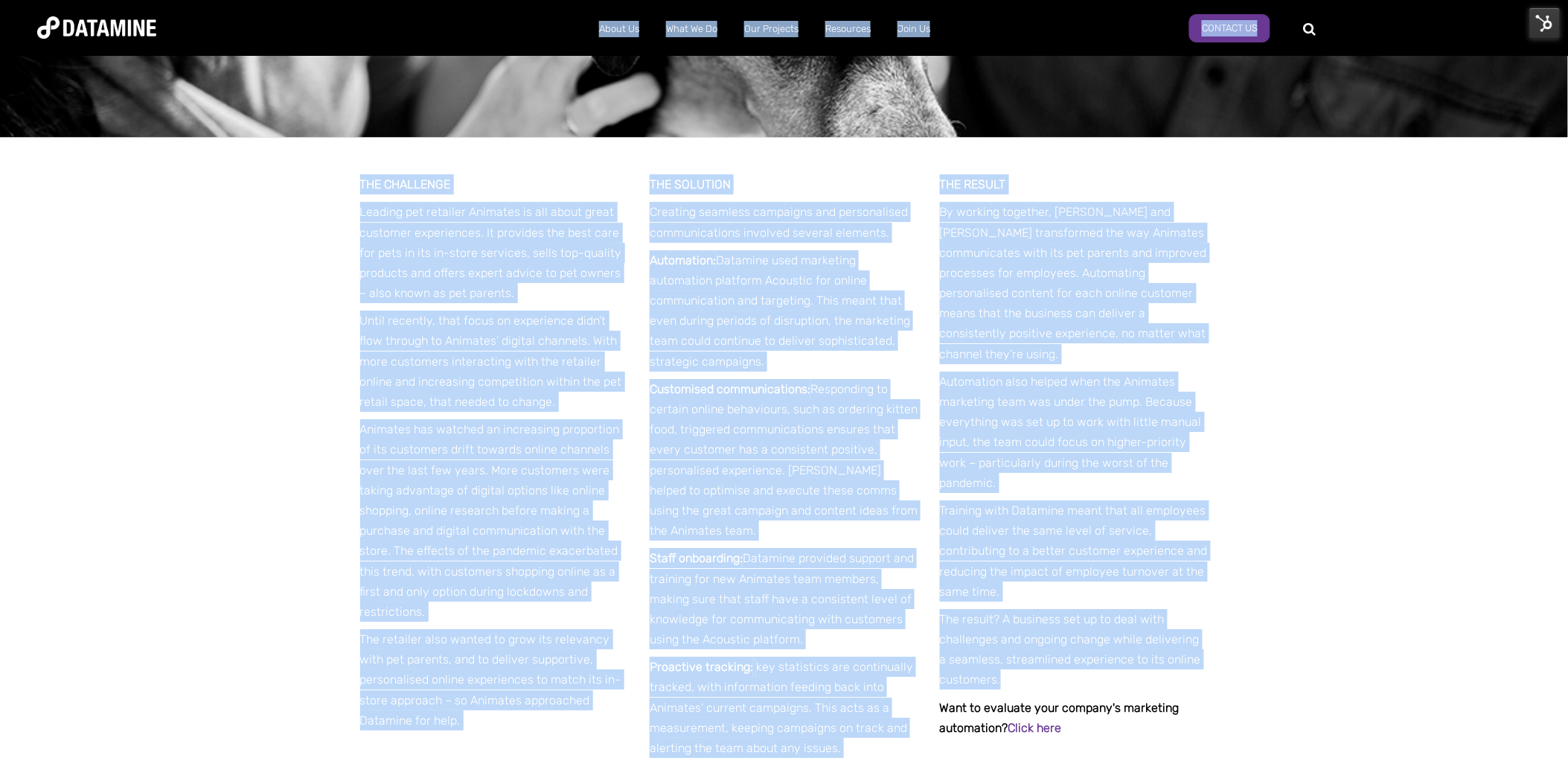
scroll to position [1403, 0]
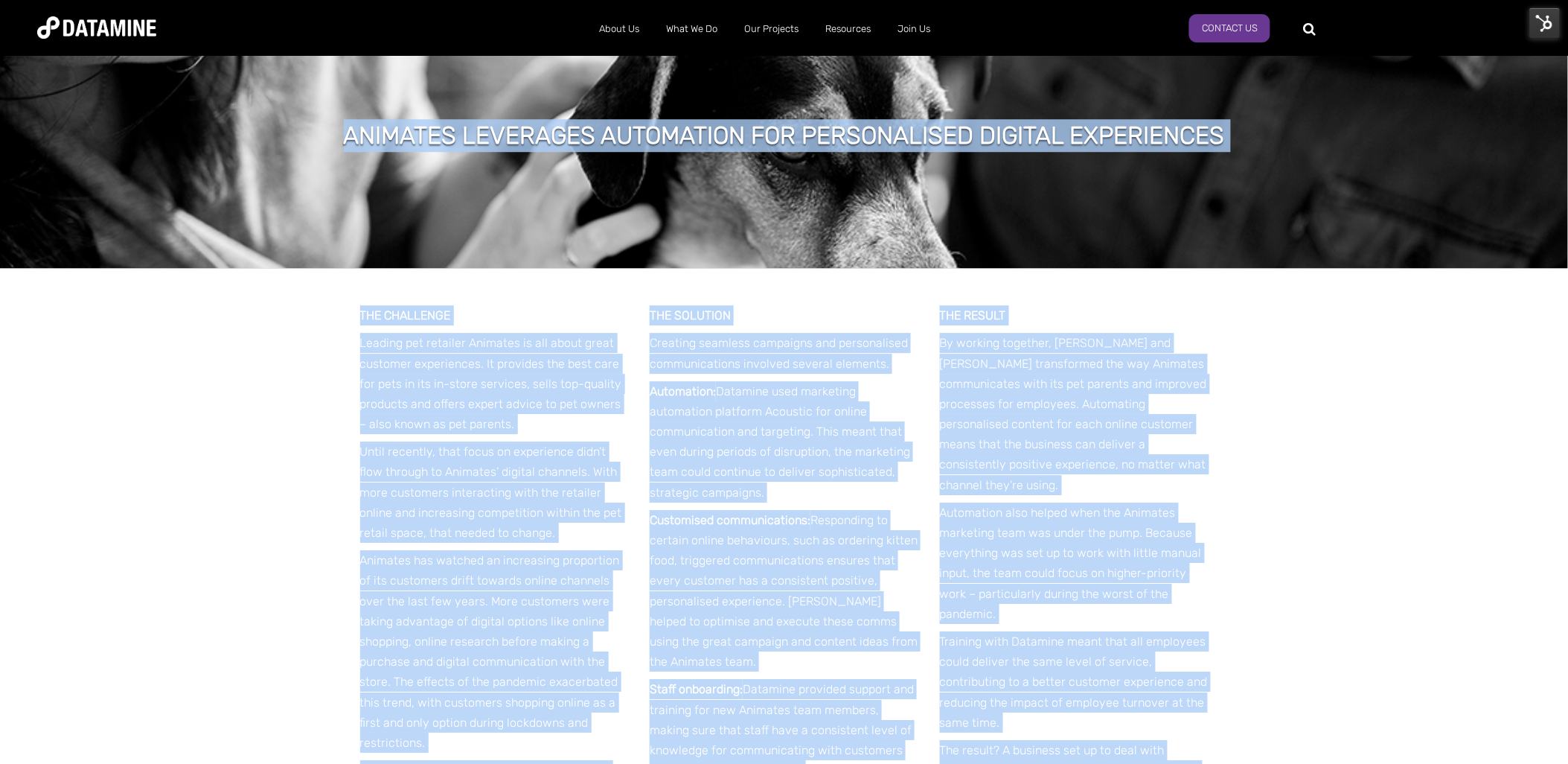
drag, startPoint x: 1027, startPoint y: 650, endPoint x: 343, endPoint y: 144, distance: 850.8
copy span "Animates leverages automation for personalised digital experiences THE CHALLENG…"
click at [1092, 266] on div "Animates leverages automation for personalised digital experiences" at bounding box center [784, 137] width 1568 height 260
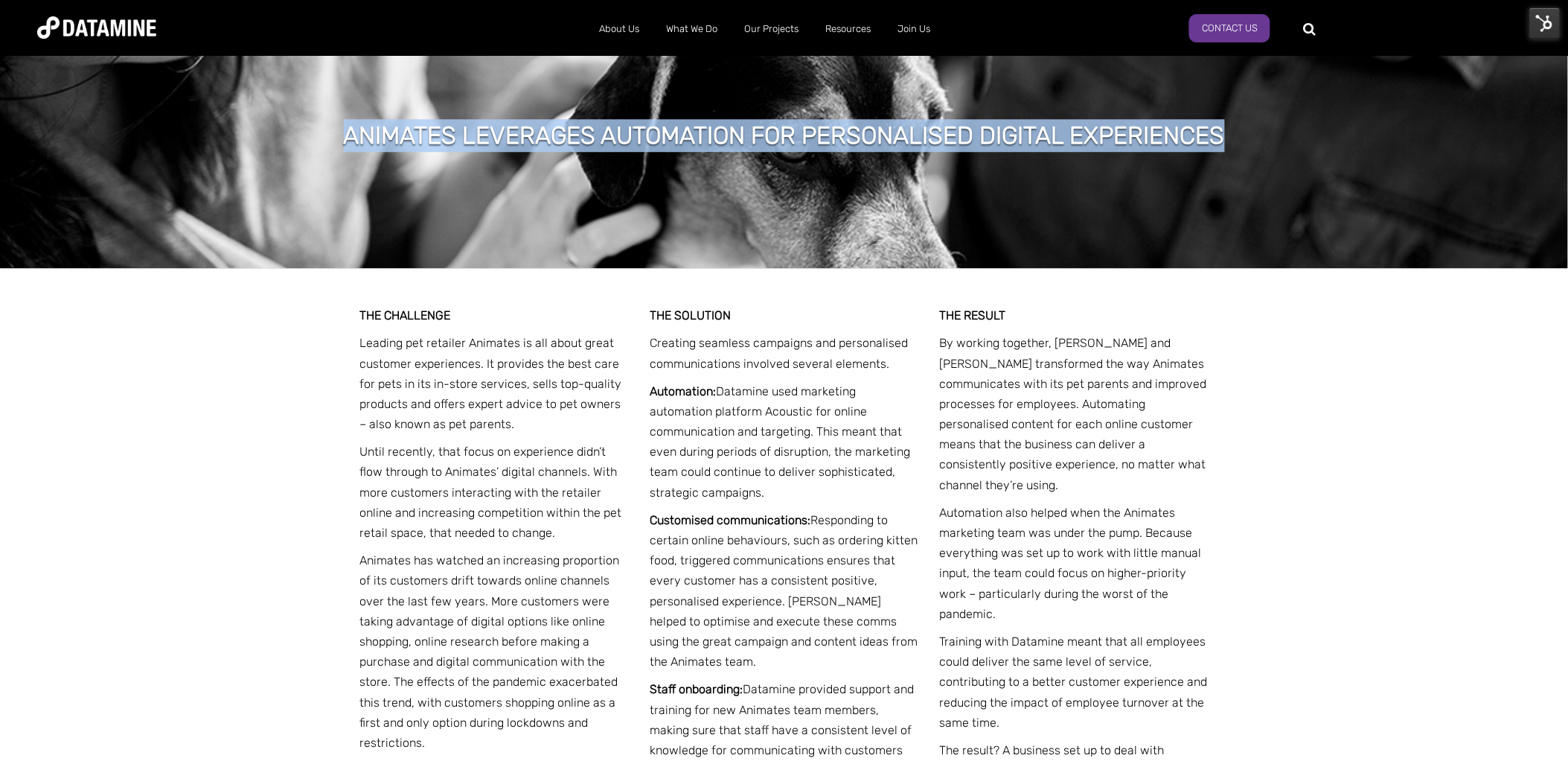
drag, startPoint x: 1235, startPoint y: 135, endPoint x: 328, endPoint y: 97, distance: 907.8
click at [328, 97] on div "Animates leverages automation for personalised digital experiences" at bounding box center [784, 137] width 1568 height 260
drag, startPoint x: 328, startPoint y: 97, endPoint x: 493, endPoint y: 129, distance: 168.1
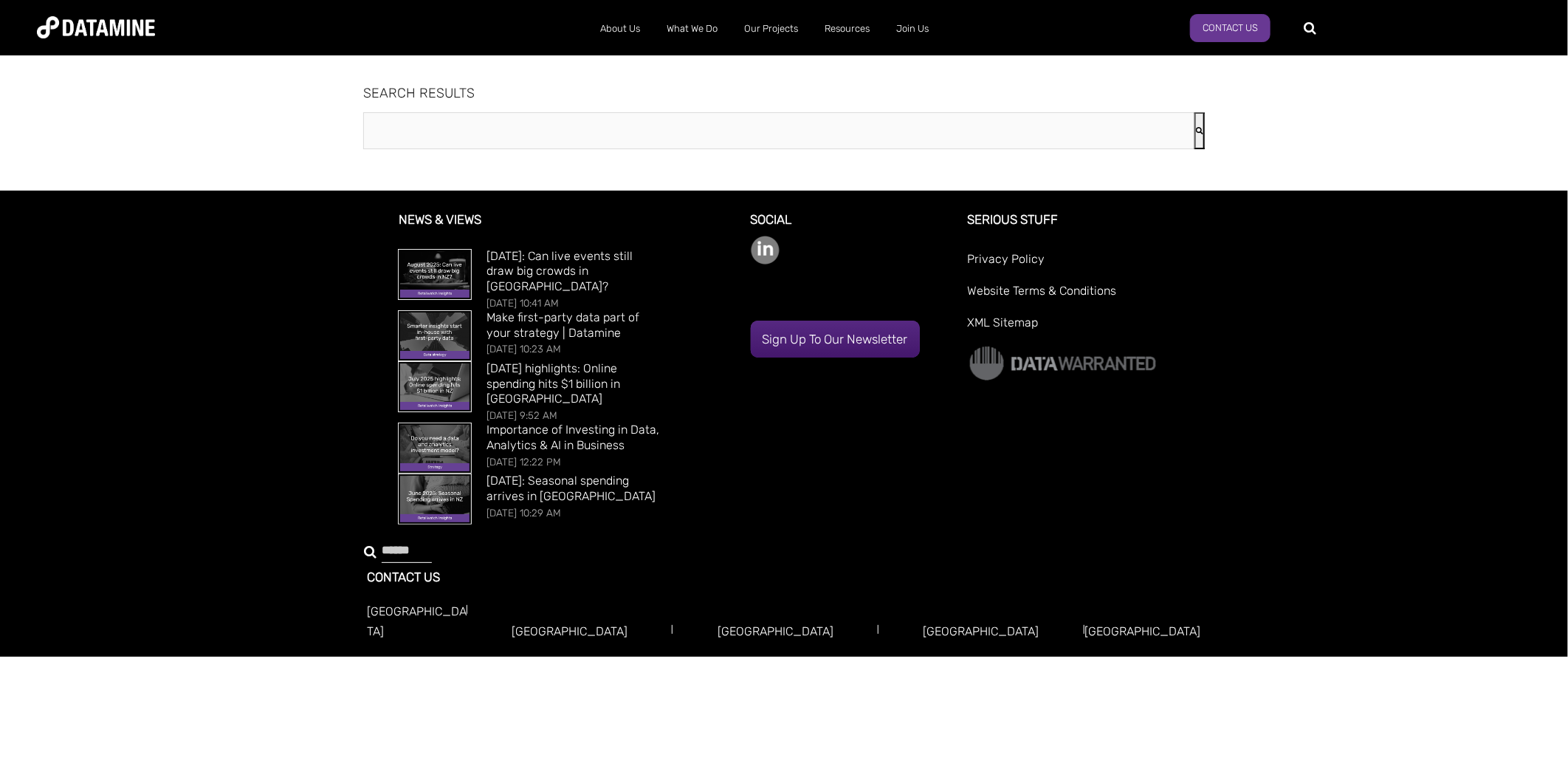
type input "**********"
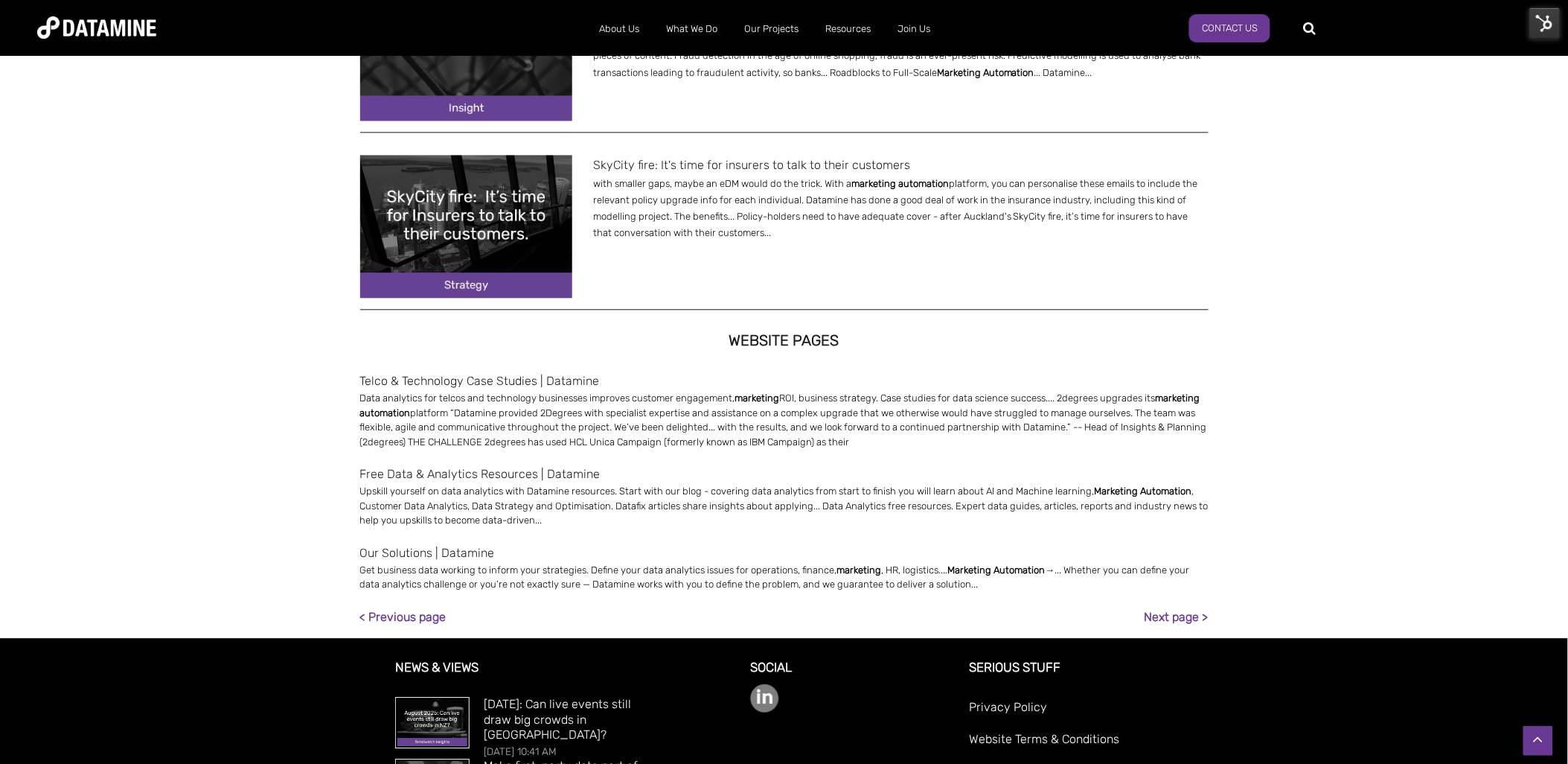
scroll to position [1157, 0]
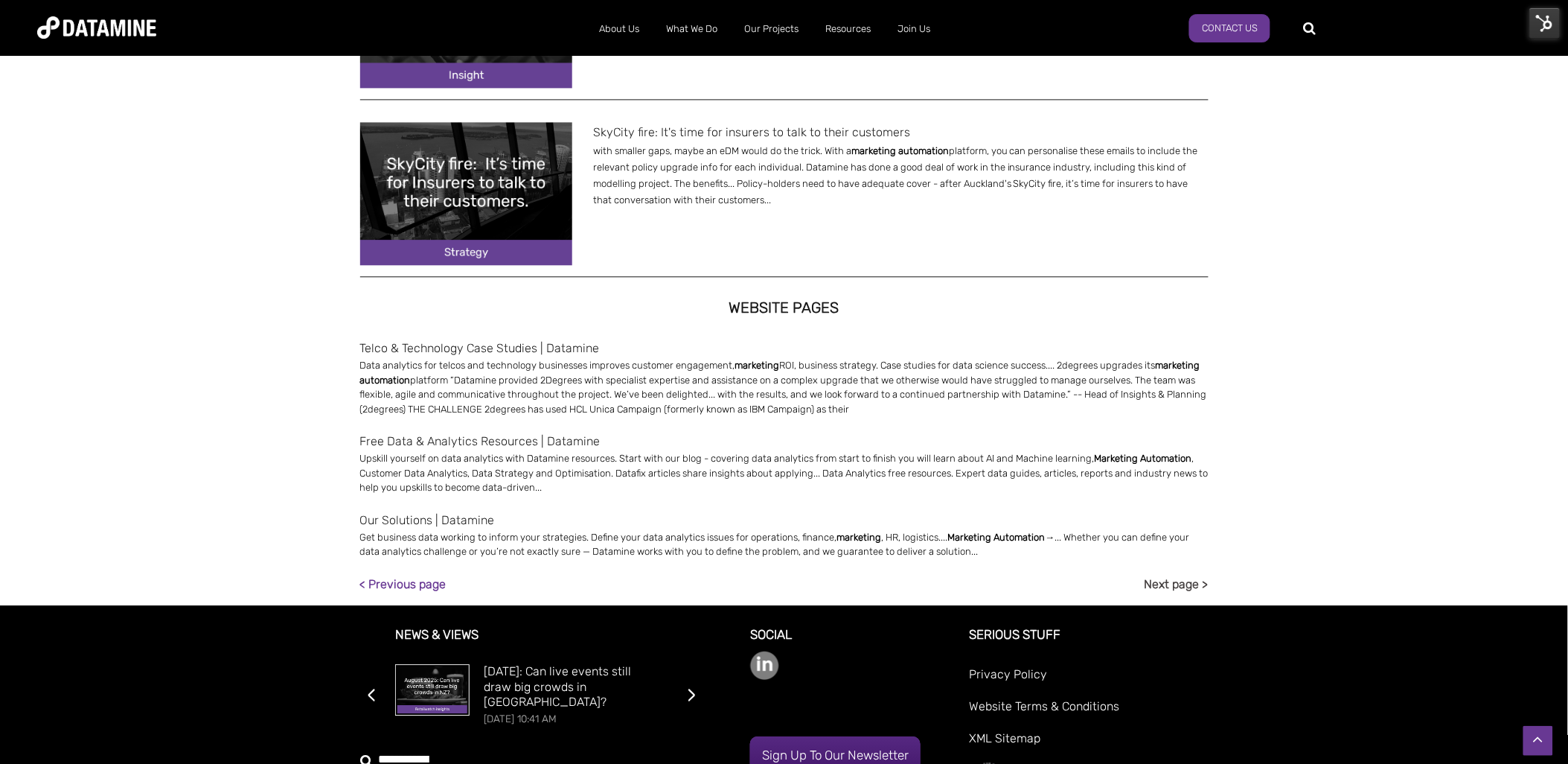
click at [1192, 581] on link "Next page >" at bounding box center [1176, 584] width 64 height 20
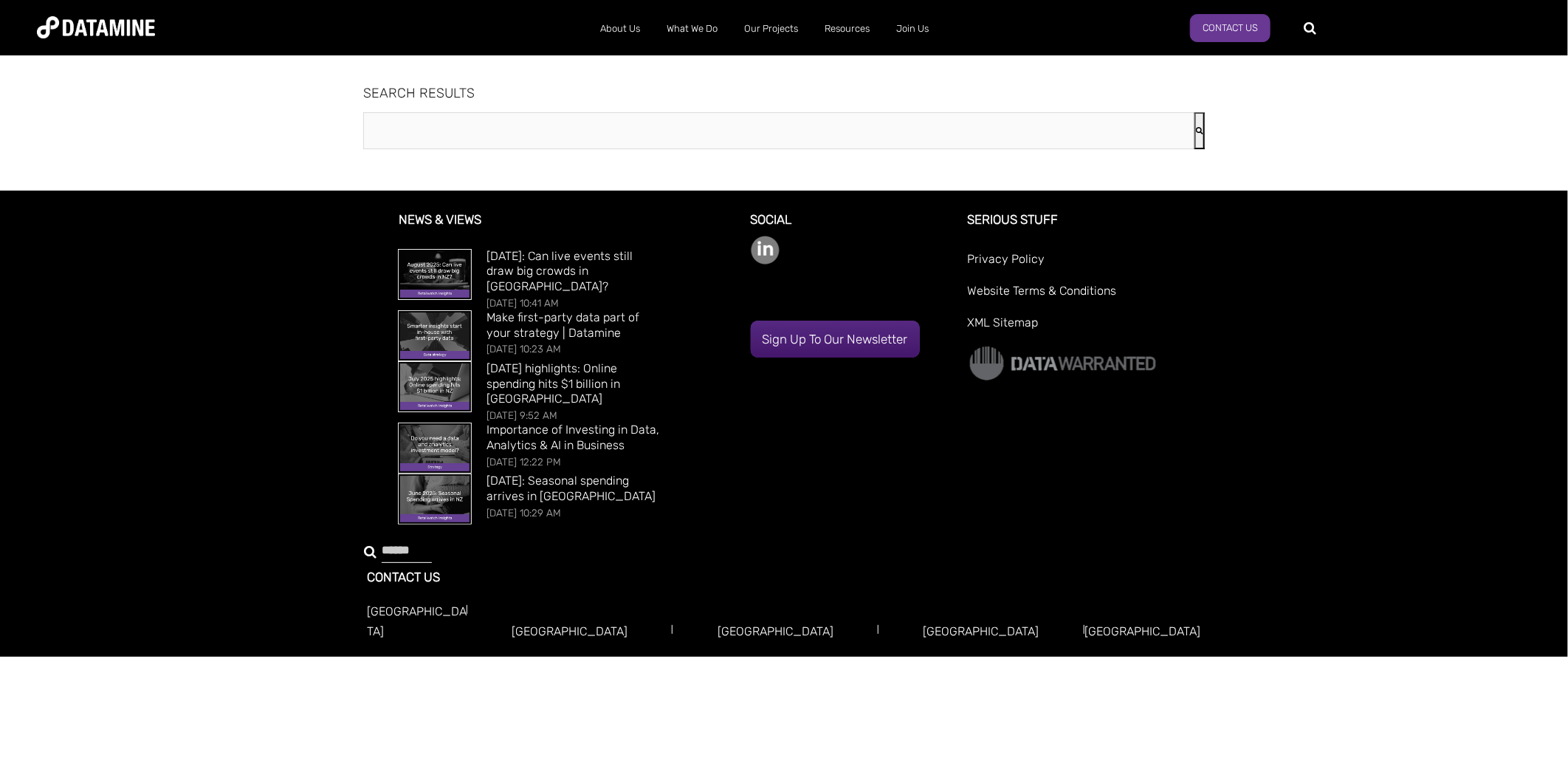
type input "**********"
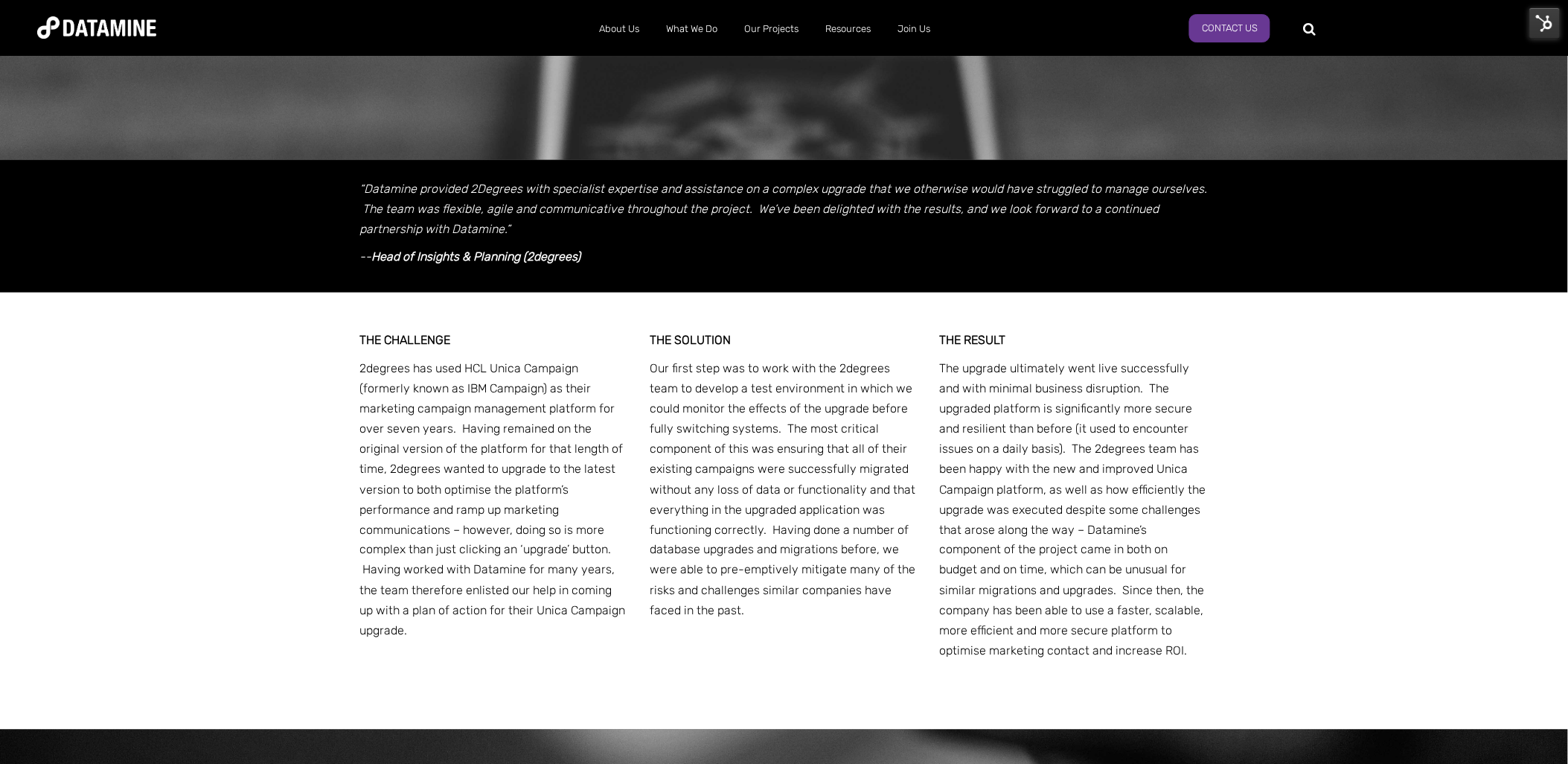
scroll to position [472, 0]
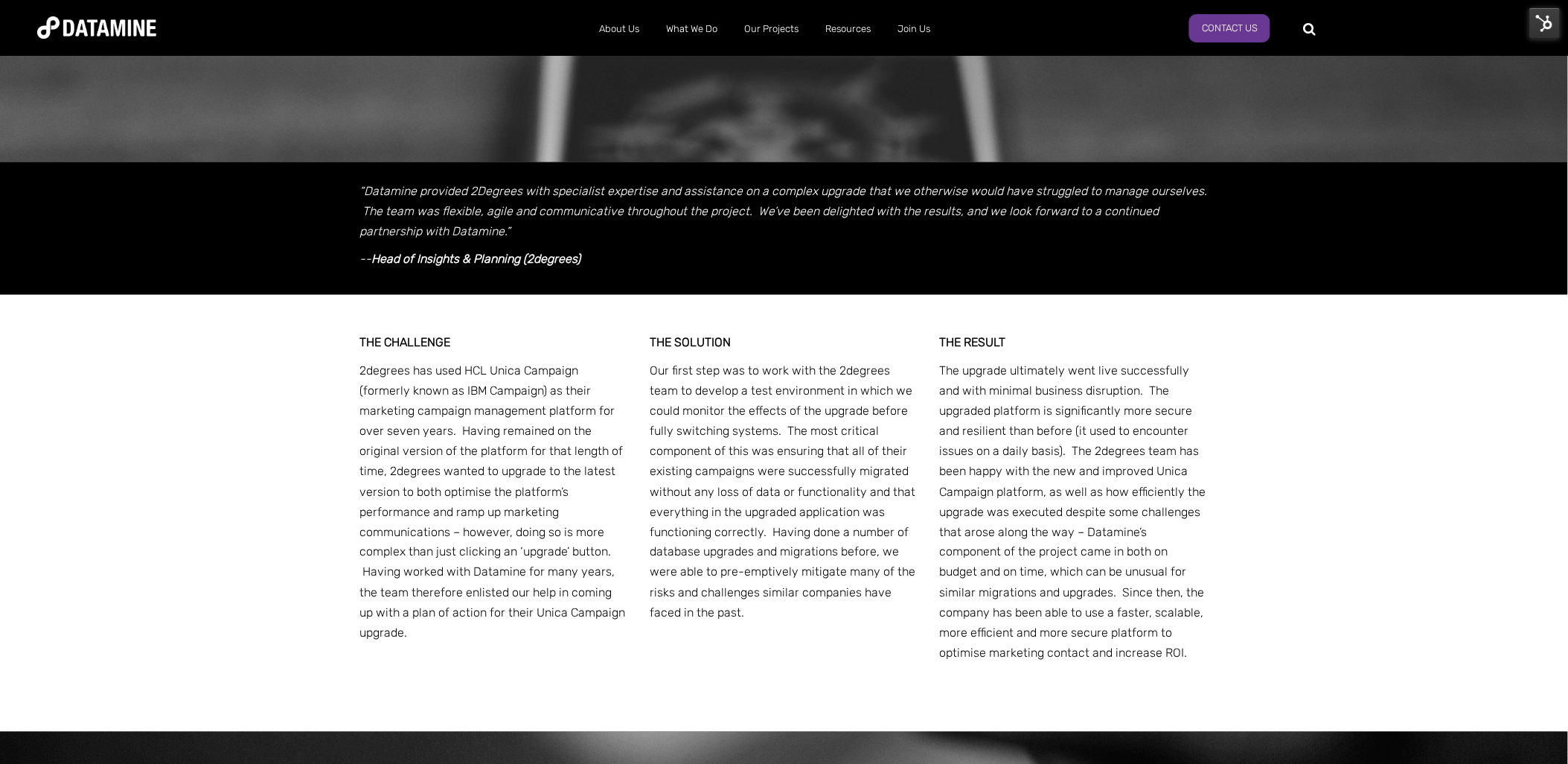
drag, startPoint x: 1089, startPoint y: 629, endPoint x: 648, endPoint y: 232, distance: 593.4
drag, startPoint x: 648, startPoint y: 232, endPoint x: 1088, endPoint y: 621, distance: 587.3
click at [1088, 621] on p "The upgrade ultimately went live successfully and with minimal business disrupt…" at bounding box center [1073, 512] width 268 height 304
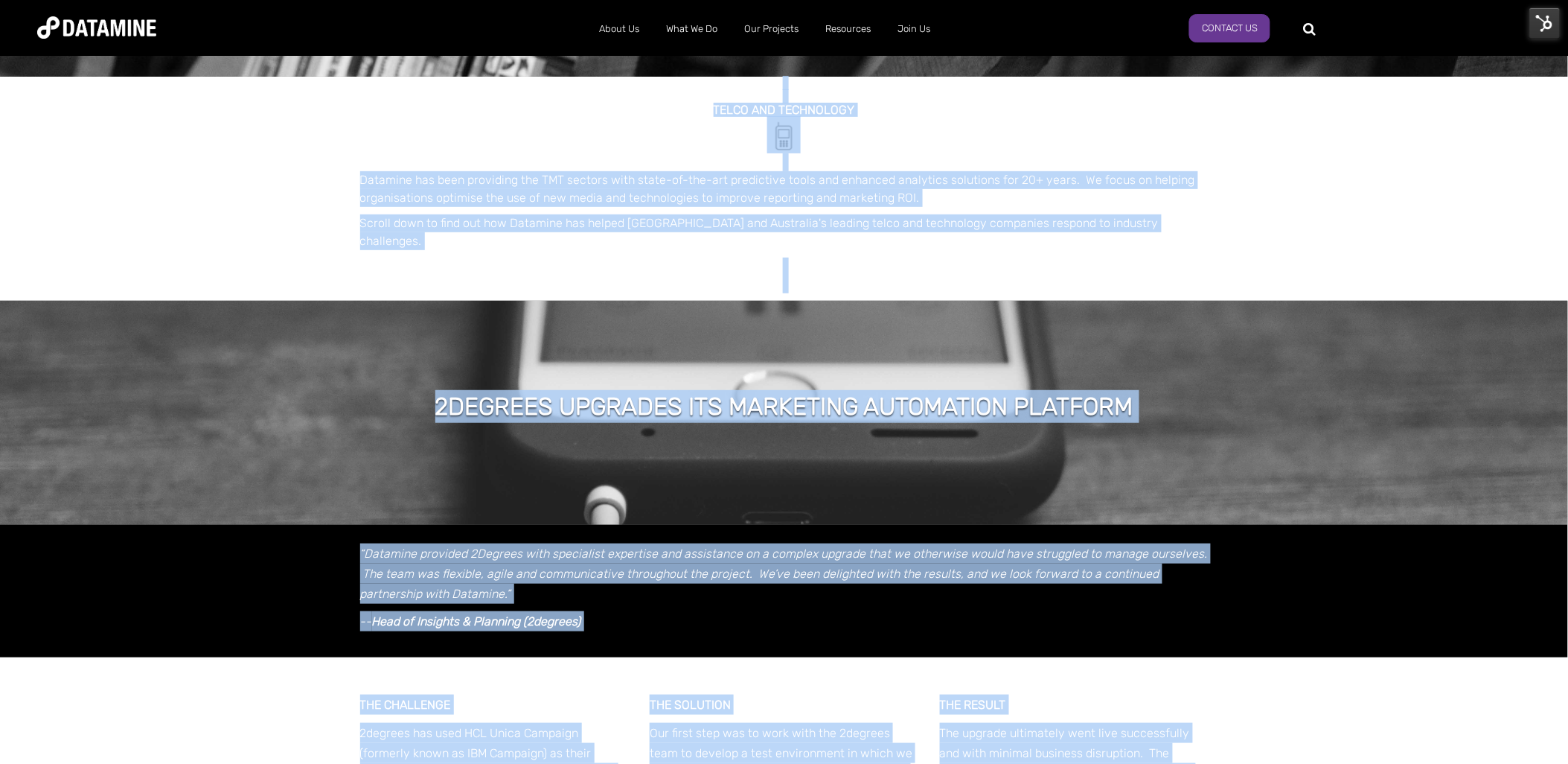
scroll to position [0, 0]
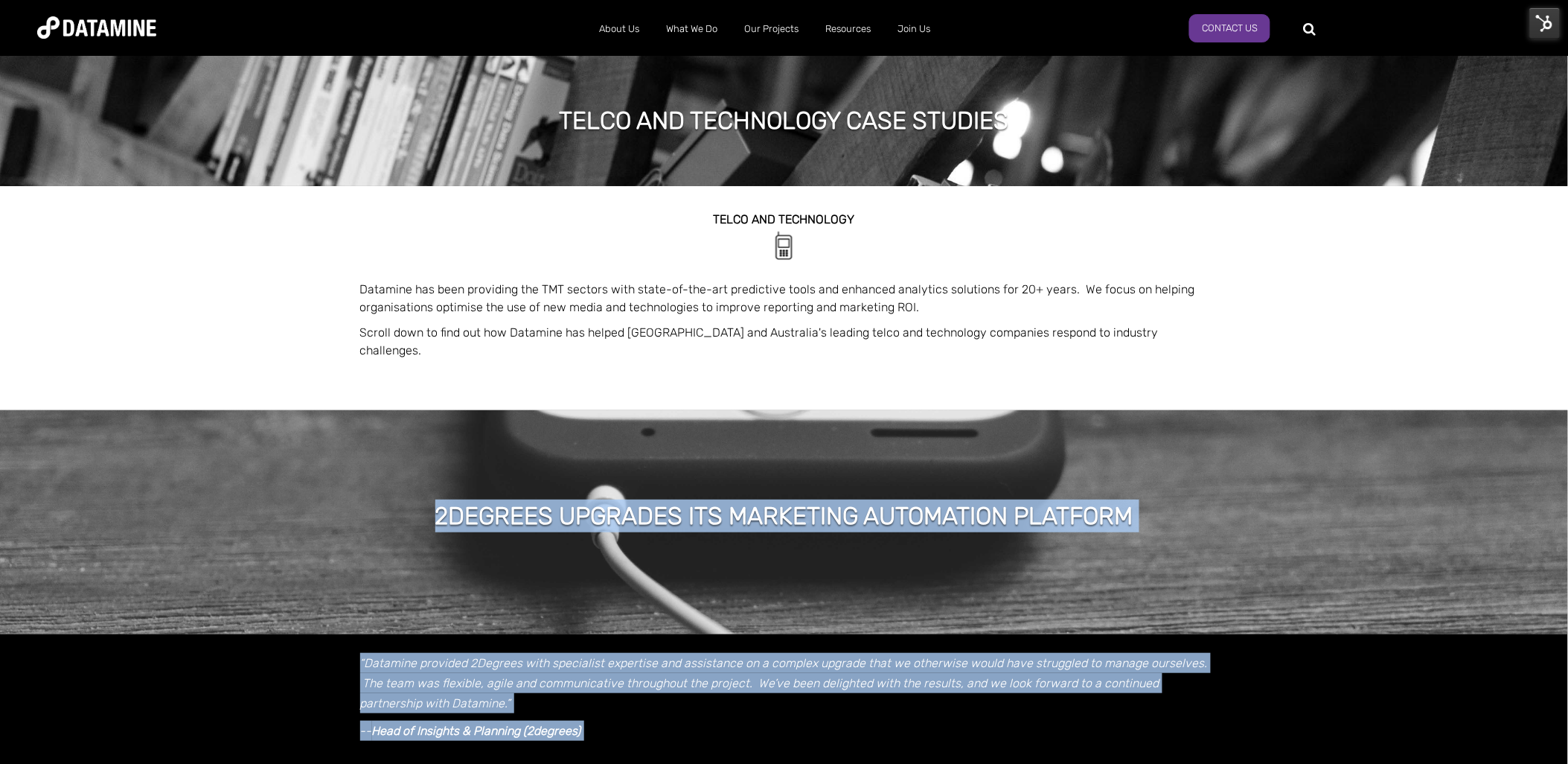
drag, startPoint x: 1080, startPoint y: 634, endPoint x: 410, endPoint y: 522, distance: 679.3
copy span "2degrees upgrades its marketing automation platform “Datamine provided 2Degrees…"
click at [892, 447] on div "2degrees upgrades its marketing automation platform" at bounding box center [784, 521] width 1568 height 223
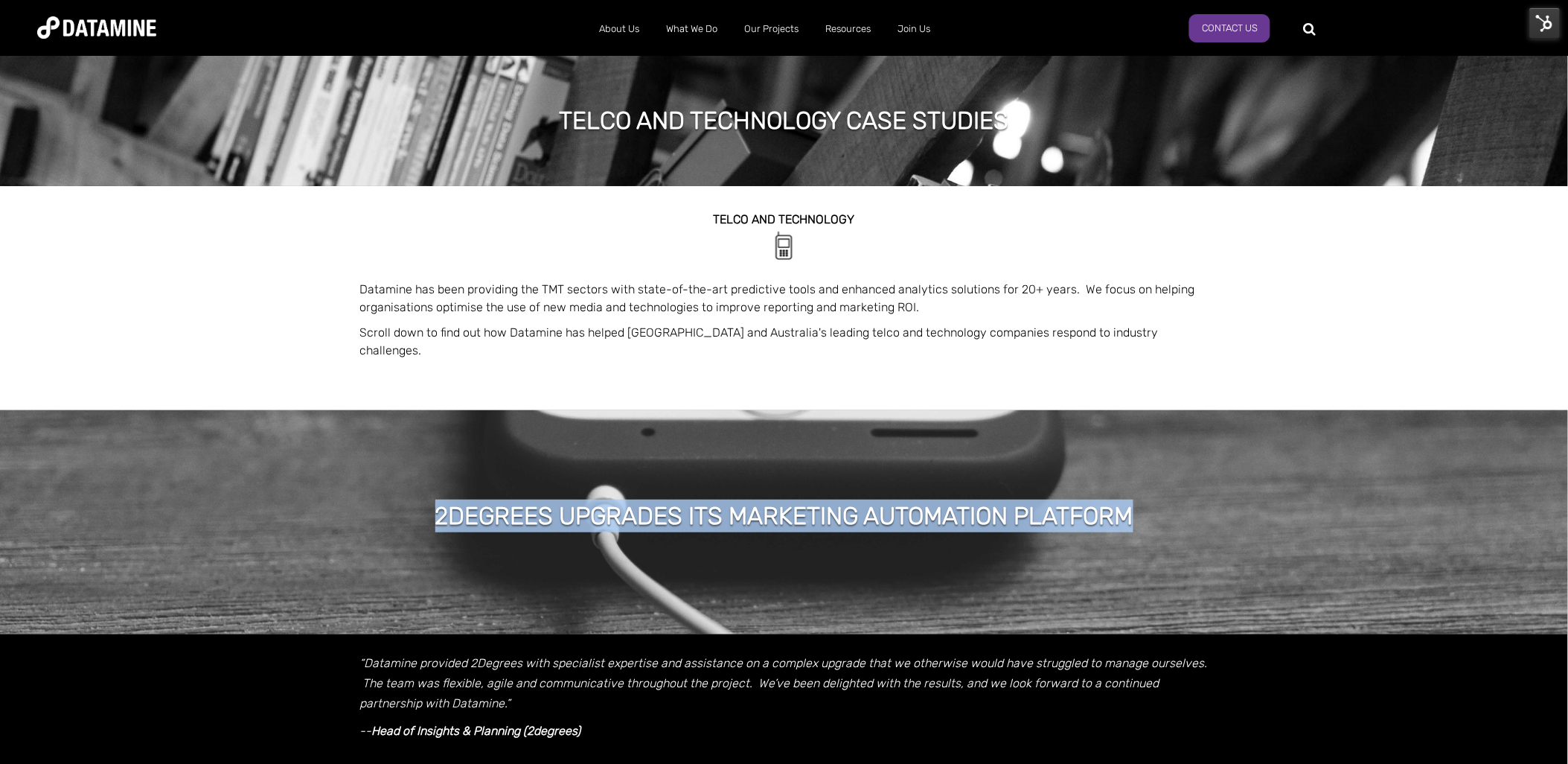
drag, startPoint x: 867, startPoint y: 485, endPoint x: 421, endPoint y: 472, distance: 446.2
click at [421, 472] on div "2degrees upgrades its marketing automation platform" at bounding box center [784, 521] width 1568 height 223
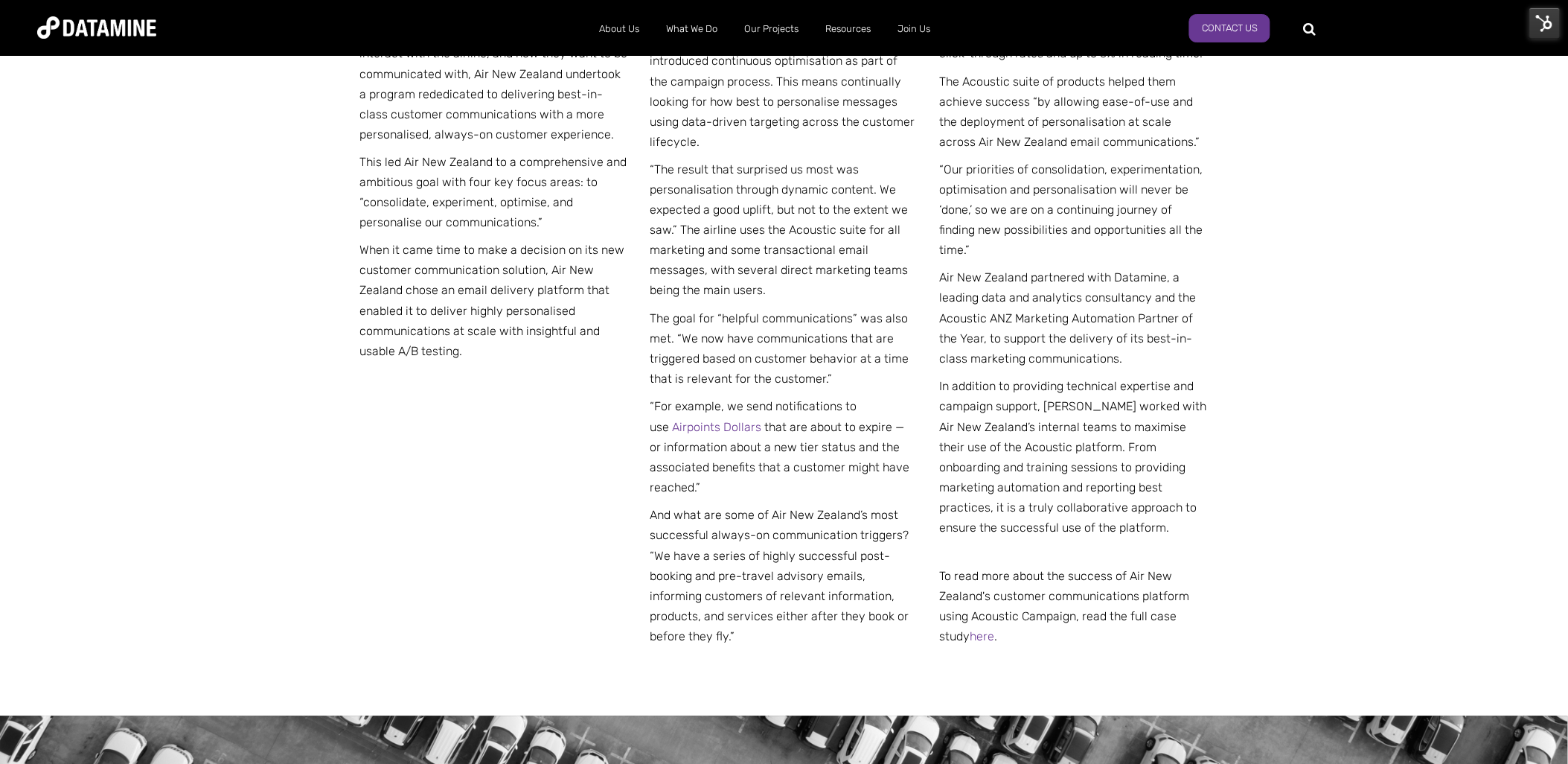
scroll to position [807, 0]
drag, startPoint x: 1009, startPoint y: 628, endPoint x: 707, endPoint y: 440, distance: 355.7
drag, startPoint x: 707, startPoint y: 440, endPoint x: 1103, endPoint y: 521, distance: 404.2
click at [1103, 521] on p "In addition to providing technical expertise and campaign support, [PERSON_NAME…" at bounding box center [1073, 467] width 268 height 183
click at [1100, 512] on p "In addition to providing technical expertise and campaign support, [PERSON_NAME…" at bounding box center [1073, 467] width 268 height 183
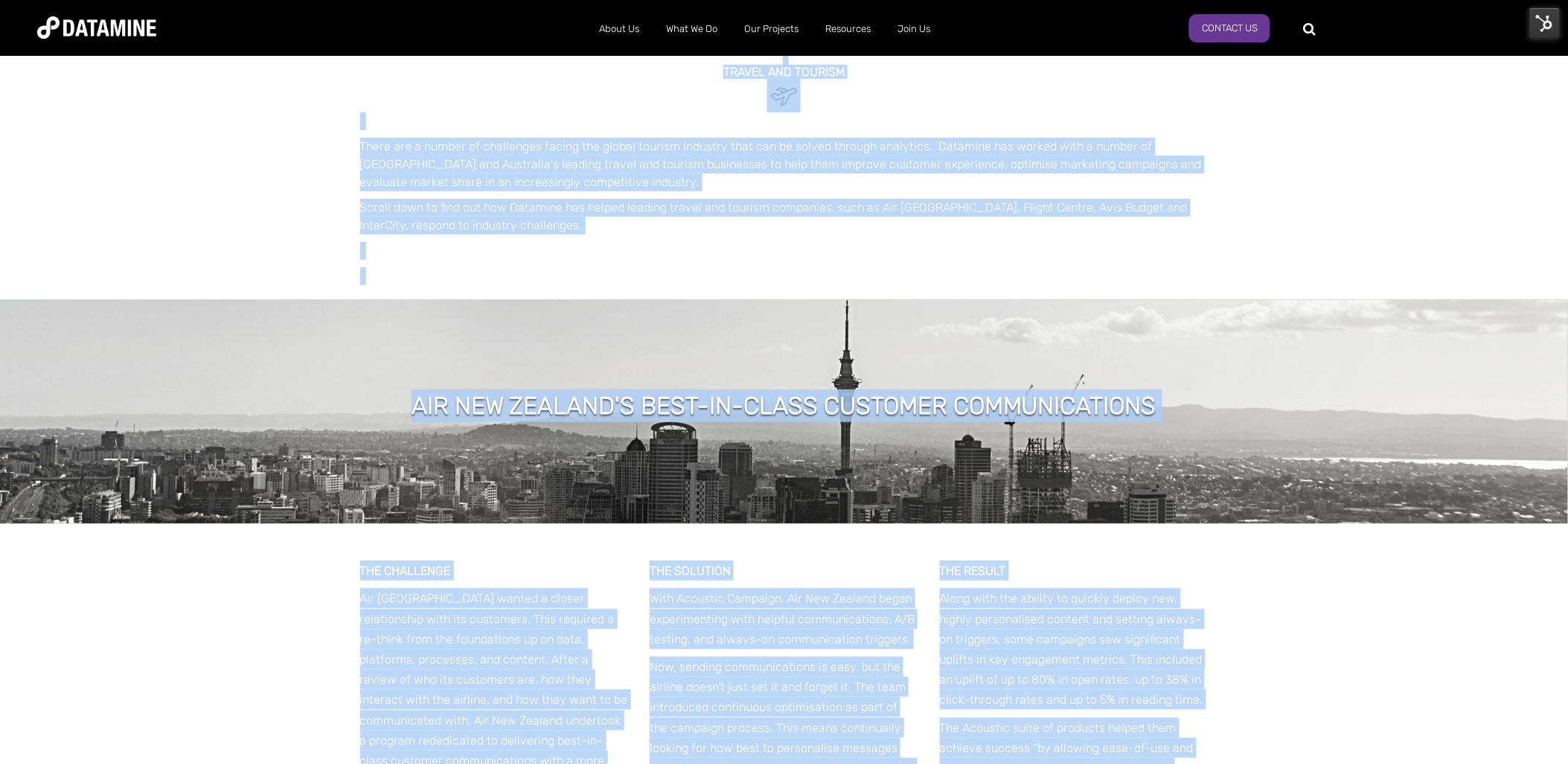
scroll to position [137, 0]
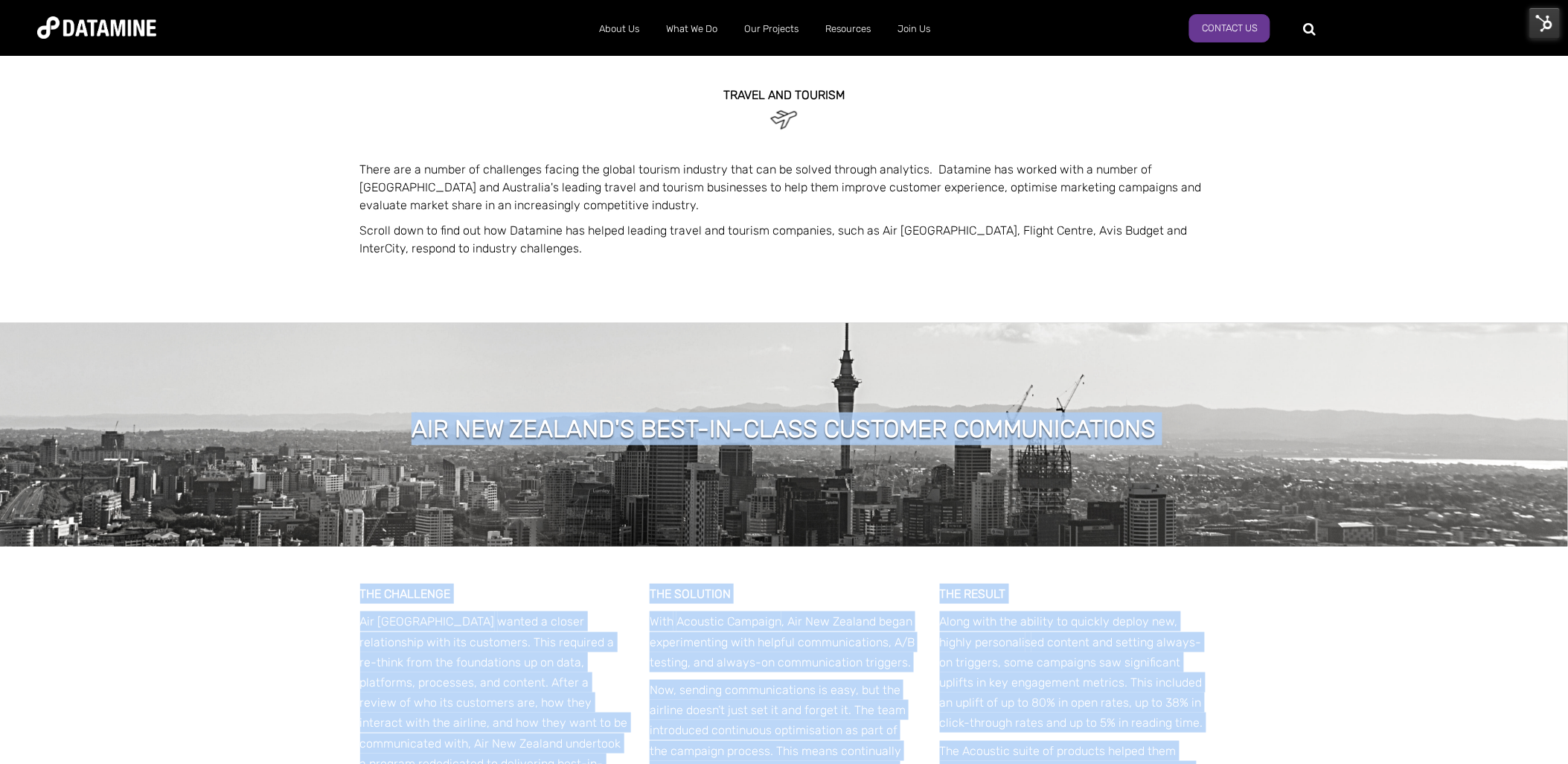
drag, startPoint x: 1106, startPoint y: 519, endPoint x: 404, endPoint y: 427, distance: 708.0
copy span "Lor Ips Dolorsi'a Cons-ad-elits Doeiusmo Temporincididu UTL ETDOLOREM Ali Eni A…"
click at [945, 434] on h1 "Air New Zealand's Best-in-class Customer Communications" at bounding box center [784, 429] width 745 height 33
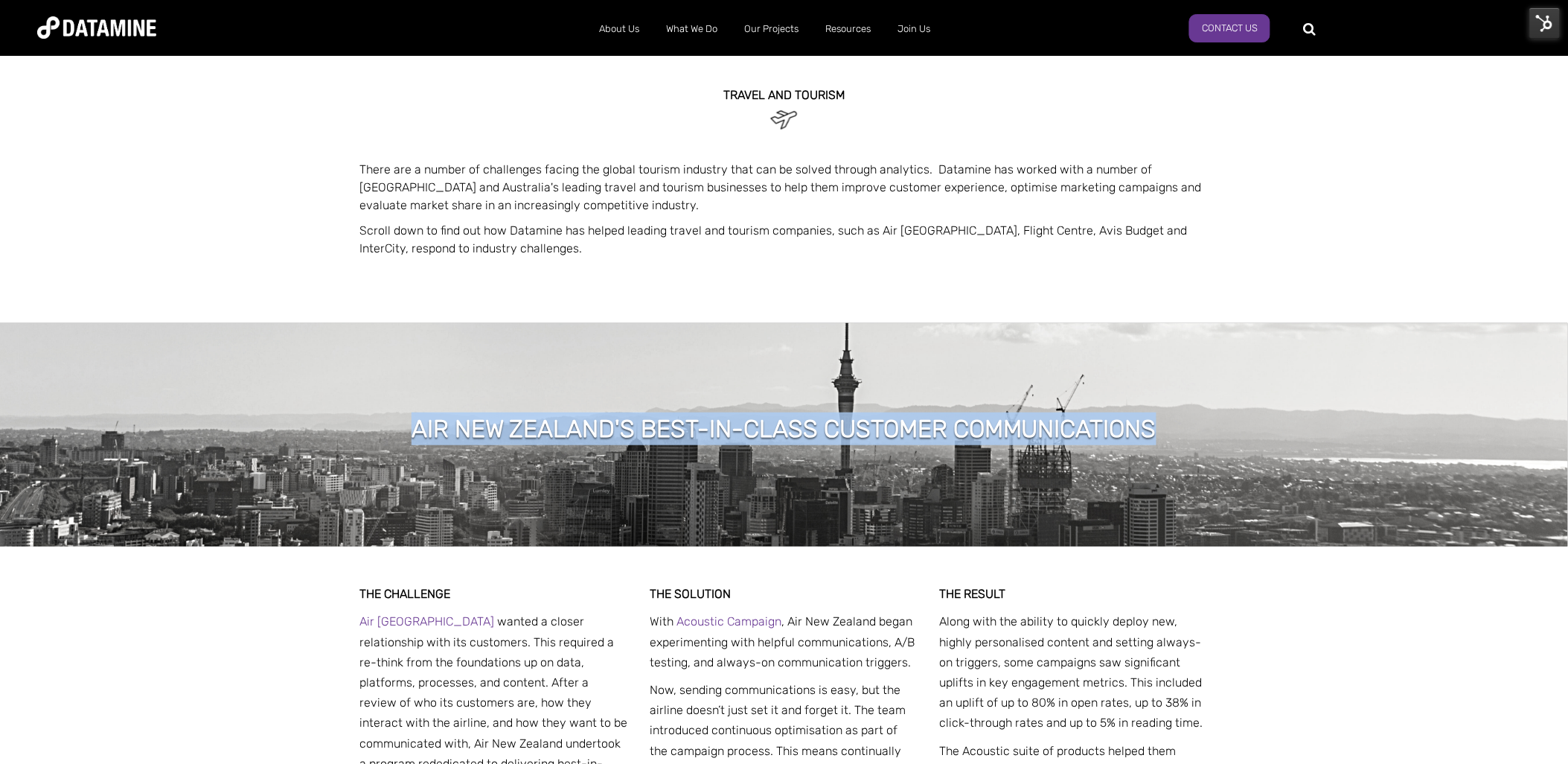
drag, startPoint x: 1159, startPoint y: 430, endPoint x: 413, endPoint y: 425, distance: 746.0
click at [413, 425] on div "Air New Zealand's Best-in-class Customer Communications" at bounding box center [784, 430] width 789 height 37
drag, startPoint x: 413, startPoint y: 425, endPoint x: 511, endPoint y: 428, distance: 98.0
